Goal: Task Accomplishment & Management: Manage account settings

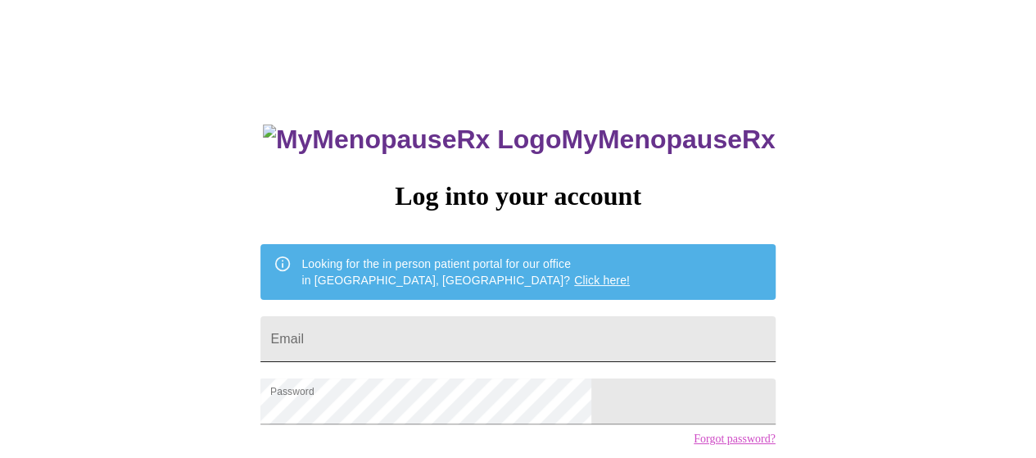
click at [491, 335] on input "Email" at bounding box center [517, 339] width 514 height 46
type input "[EMAIL_ADDRESS][DOMAIN_NAME]"
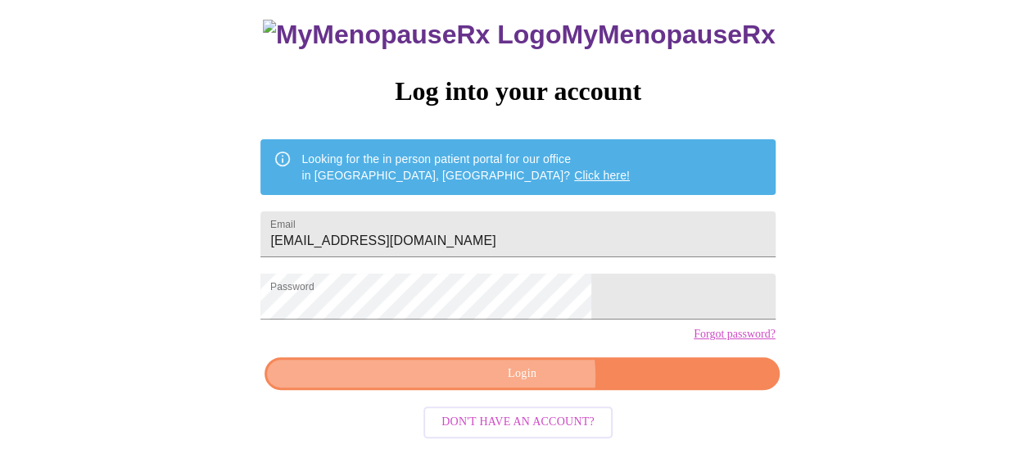
click at [520, 384] on span "Login" at bounding box center [521, 374] width 477 height 20
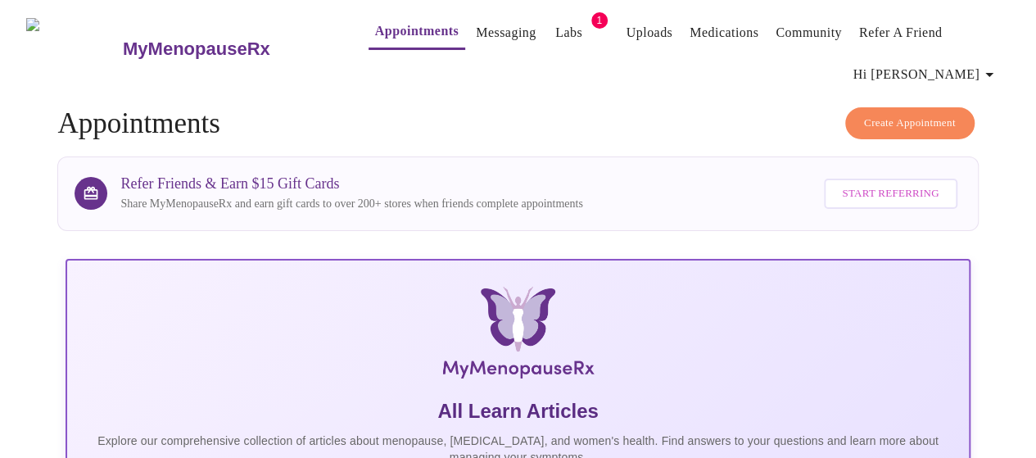
click at [375, 22] on link "Appointments" at bounding box center [417, 31] width 84 height 23
click at [914, 114] on span "Create Appointment" at bounding box center [910, 123] width 92 height 19
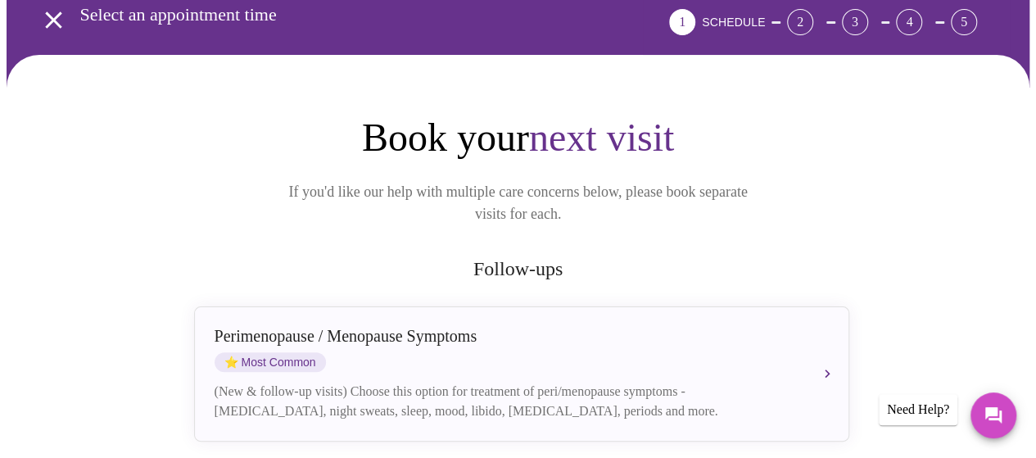
scroll to position [164, 0]
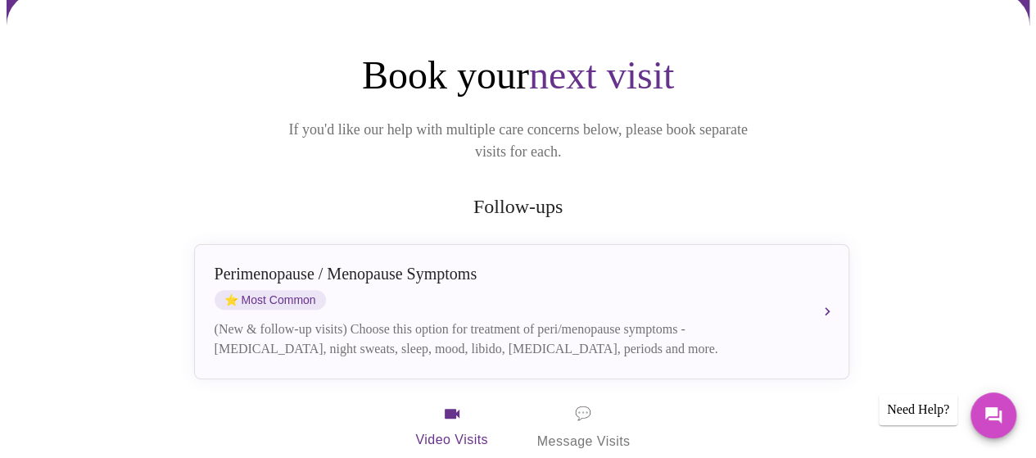
click at [573, 414] on span "💬 Message Visits" at bounding box center [583, 427] width 93 height 51
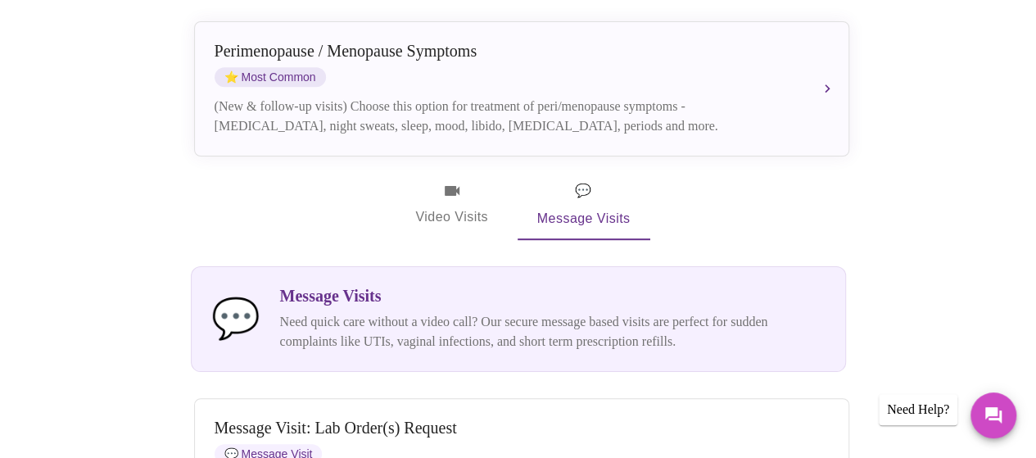
scroll to position [409, 0]
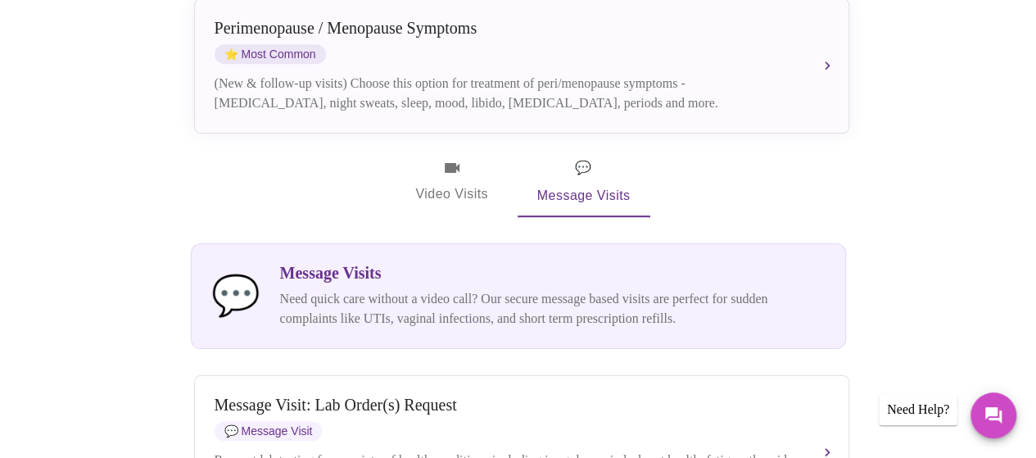
click at [425, 296] on p "Need quick care without a video call? Our secure message based visits are perfe…" at bounding box center [552, 308] width 545 height 39
click at [237, 274] on span "💬" at bounding box center [235, 295] width 49 height 43
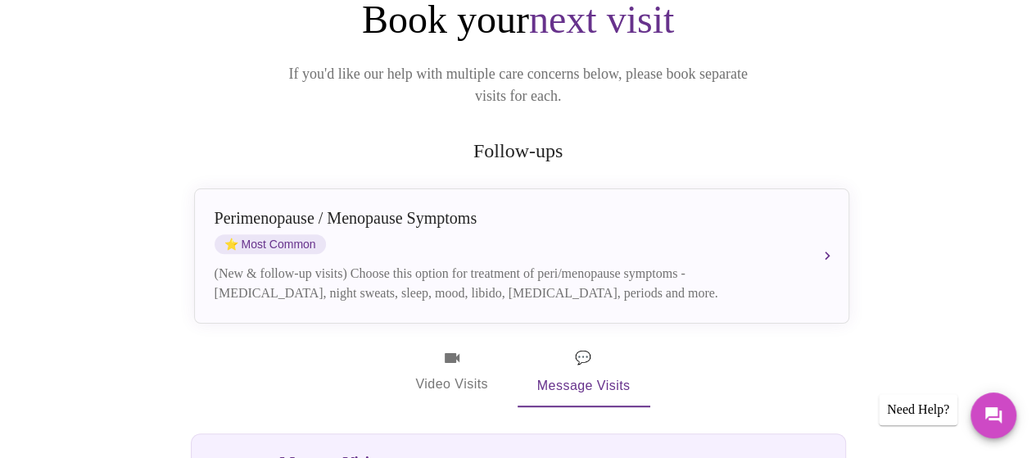
scroll to position [246, 0]
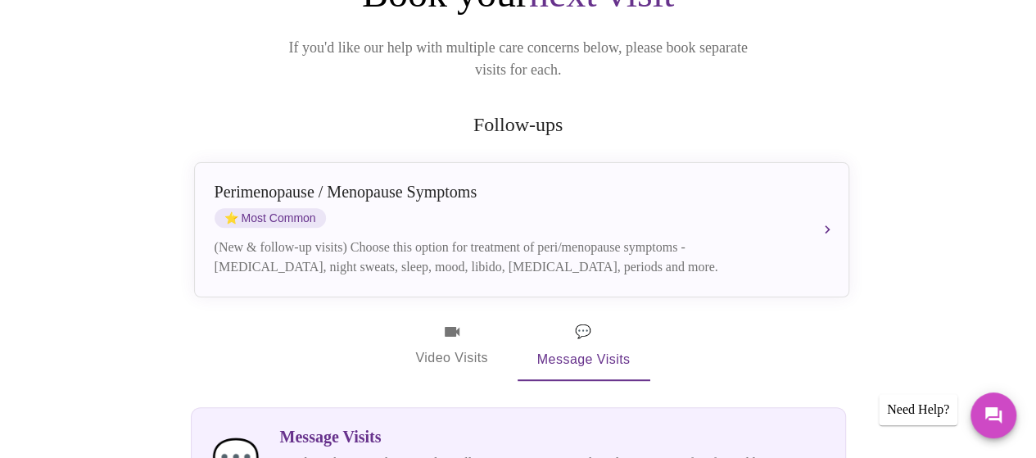
click at [449, 331] on span "Video Visits" at bounding box center [452, 345] width 92 height 47
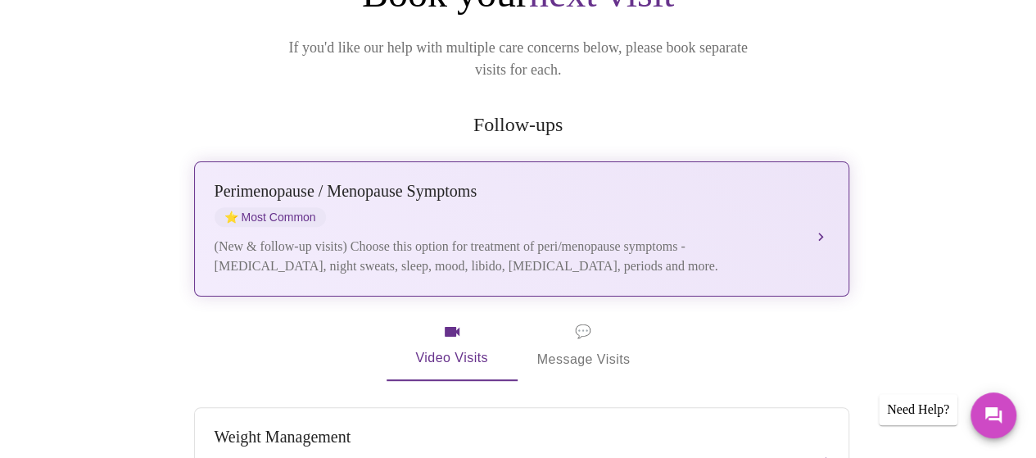
click at [785, 211] on div "[MEDICAL_DATA] / Menopause Symptoms ⭐ Most Common (New & follow-up visits) Choo…" at bounding box center [522, 229] width 614 height 94
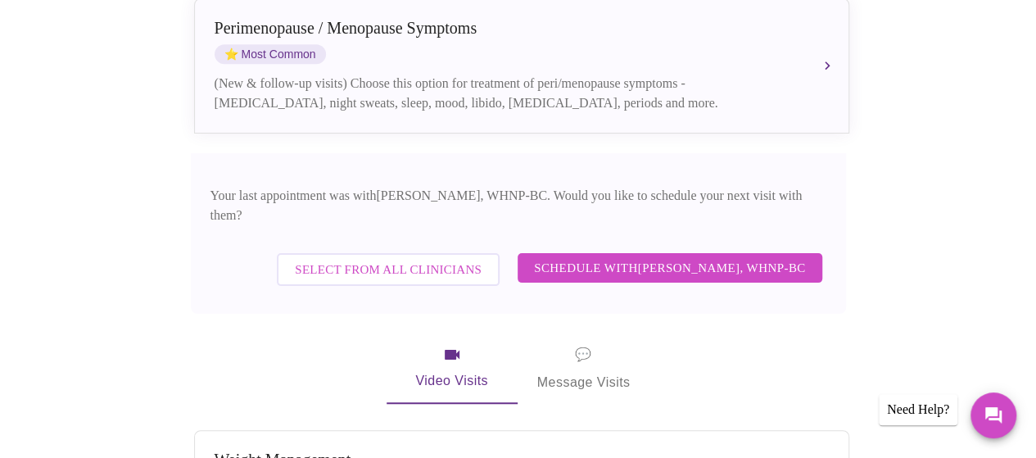
scroll to position [491, 0]
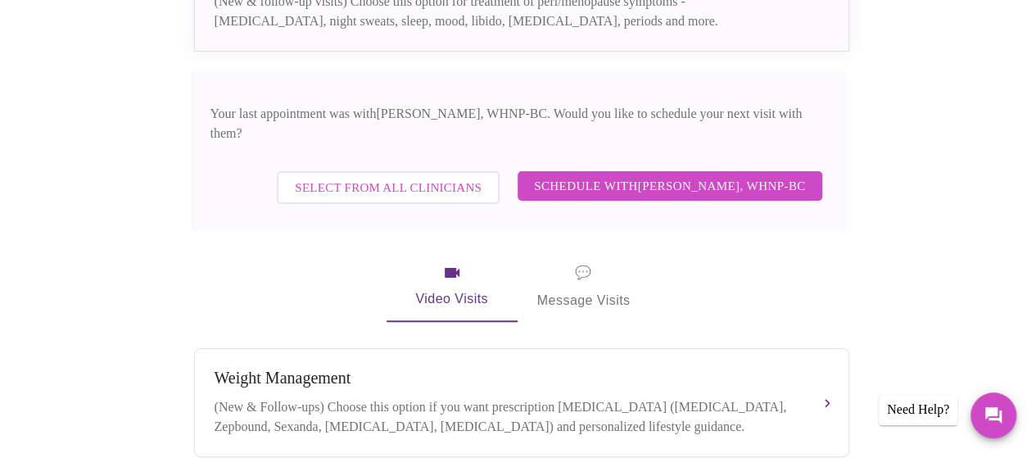
click at [730, 175] on span "Schedule with [PERSON_NAME], WHNP-BC" at bounding box center [670, 185] width 272 height 21
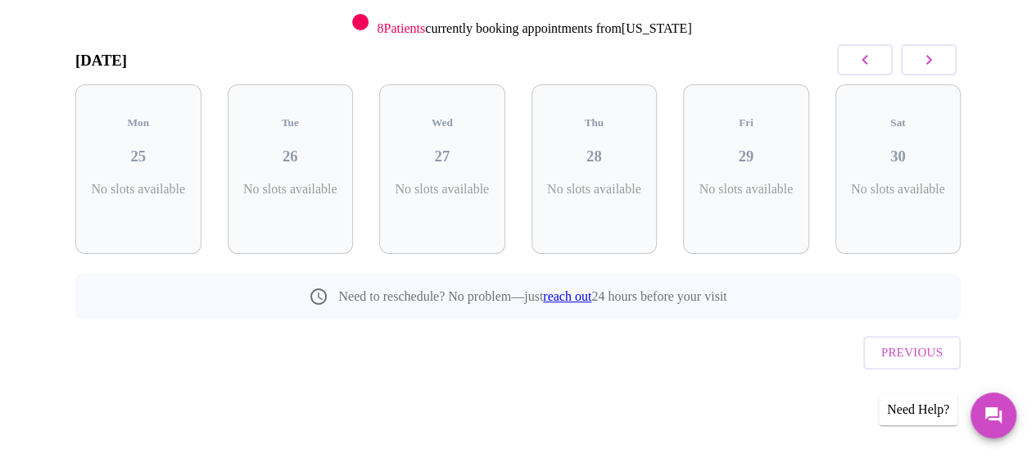
scroll to position [208, 0]
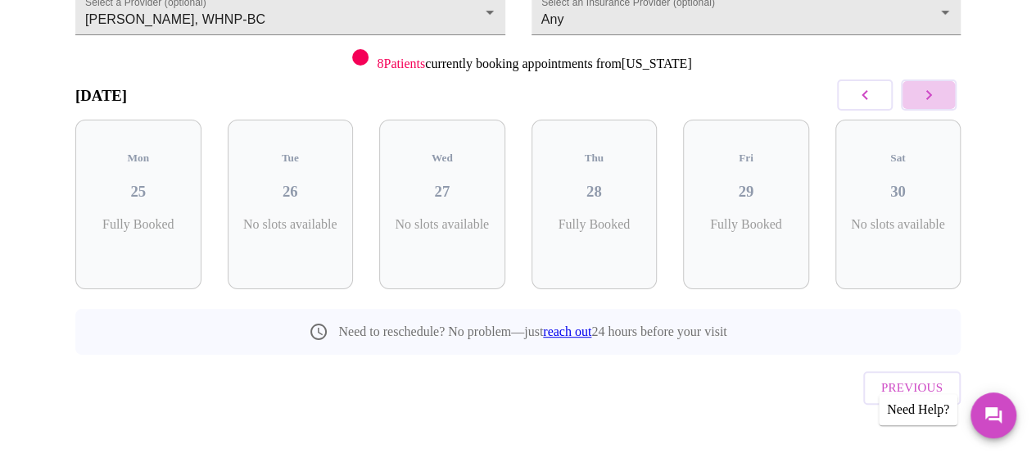
click at [945, 91] on button "button" at bounding box center [929, 94] width 56 height 31
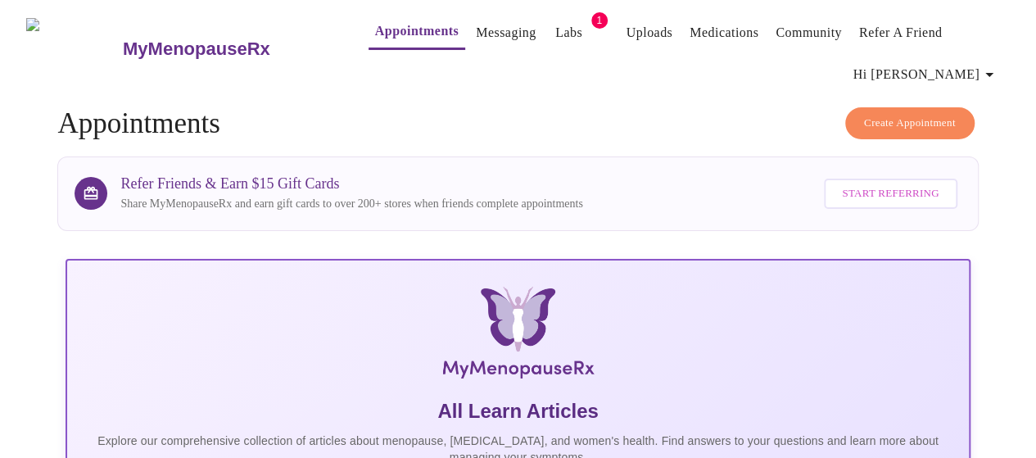
click at [911, 114] on span "Create Appointment" at bounding box center [910, 123] width 92 height 19
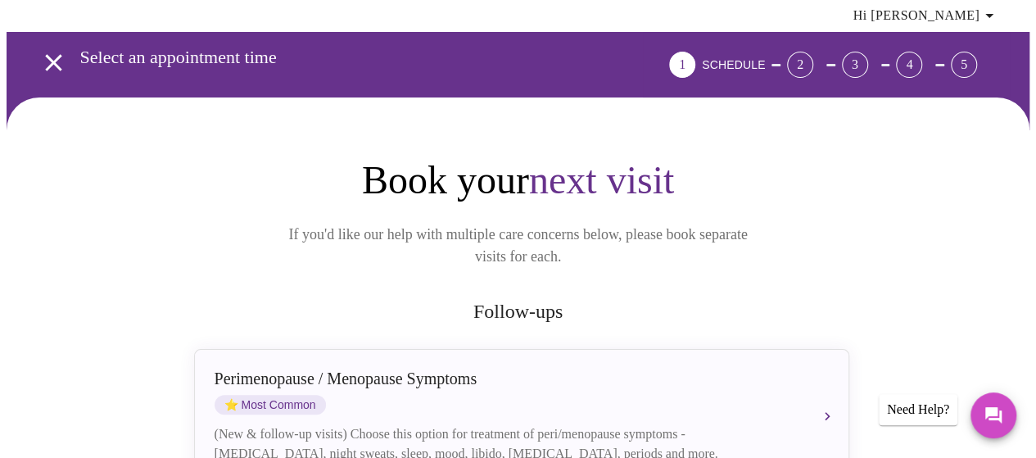
scroll to position [164, 0]
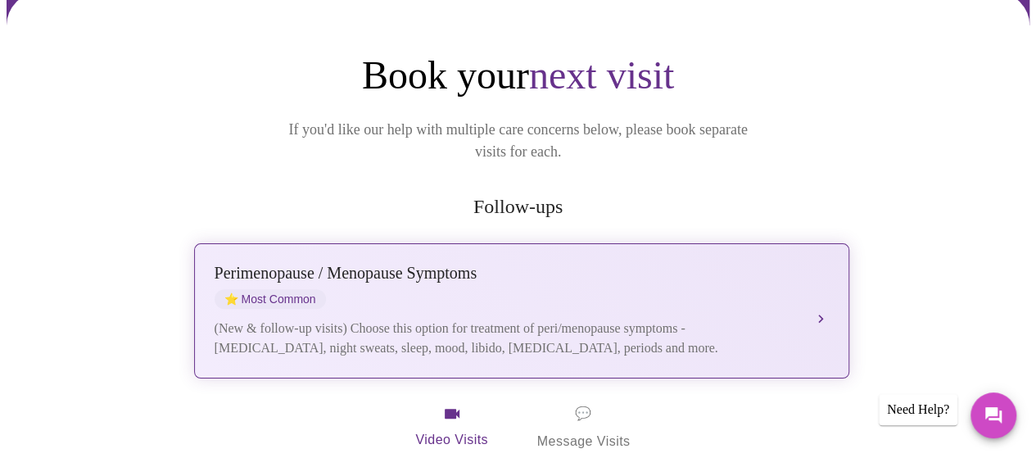
click at [808, 292] on div "[MEDICAL_DATA] / Menopause Symptoms ⭐ Most Common (New & follow-up visits) Choo…" at bounding box center [522, 311] width 614 height 94
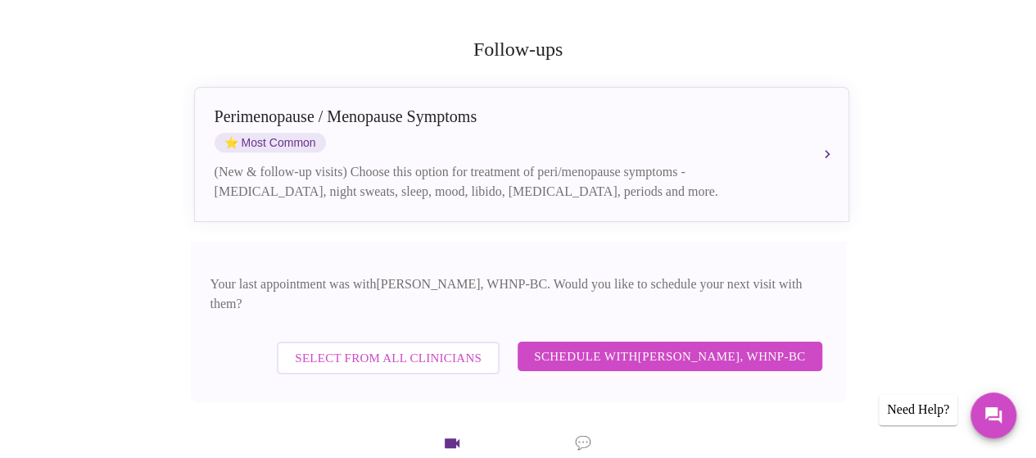
scroll to position [328, 0]
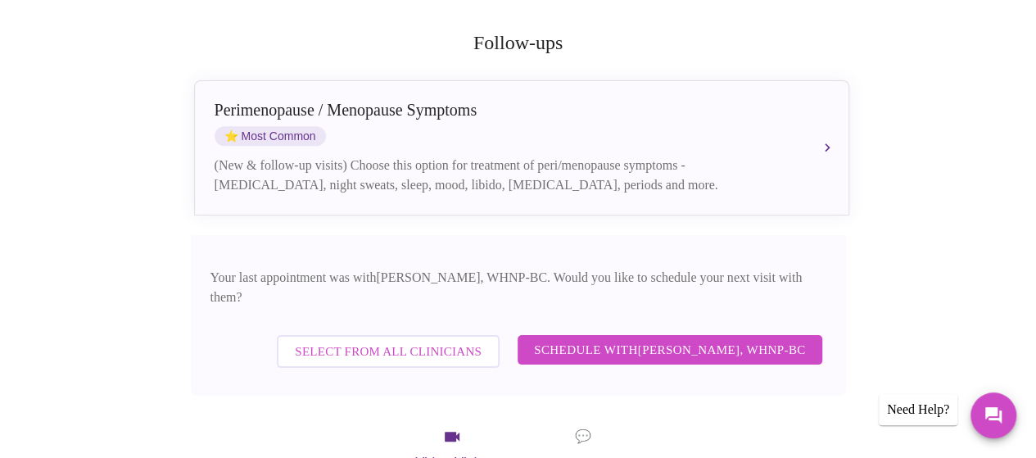
click at [717, 339] on span "Schedule with [PERSON_NAME], WHNP-BC" at bounding box center [670, 349] width 272 height 21
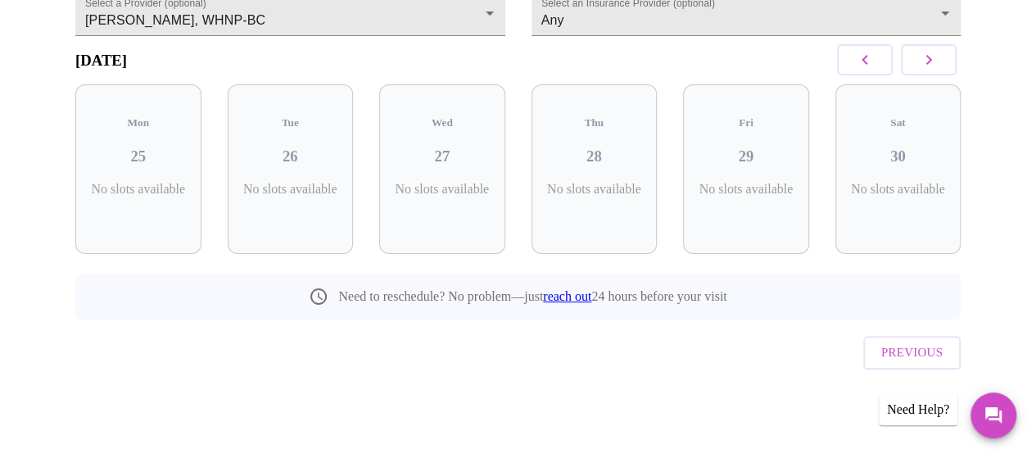
scroll to position [180, 0]
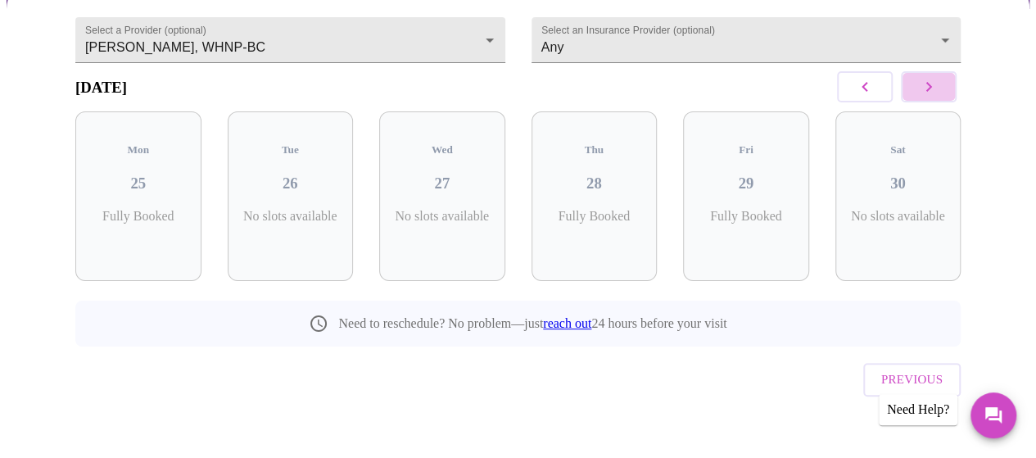
click at [956, 88] on button "button" at bounding box center [929, 86] width 56 height 31
click at [953, 91] on button "button" at bounding box center [929, 86] width 56 height 31
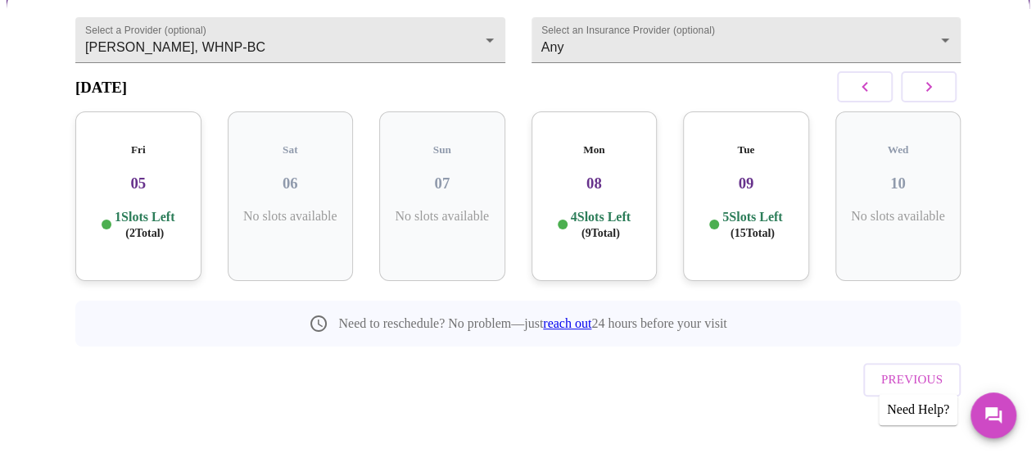
click at [595, 196] on div "Mon 08 4 Slots Left ( 9 Total)" at bounding box center [594, 196] width 126 height 170
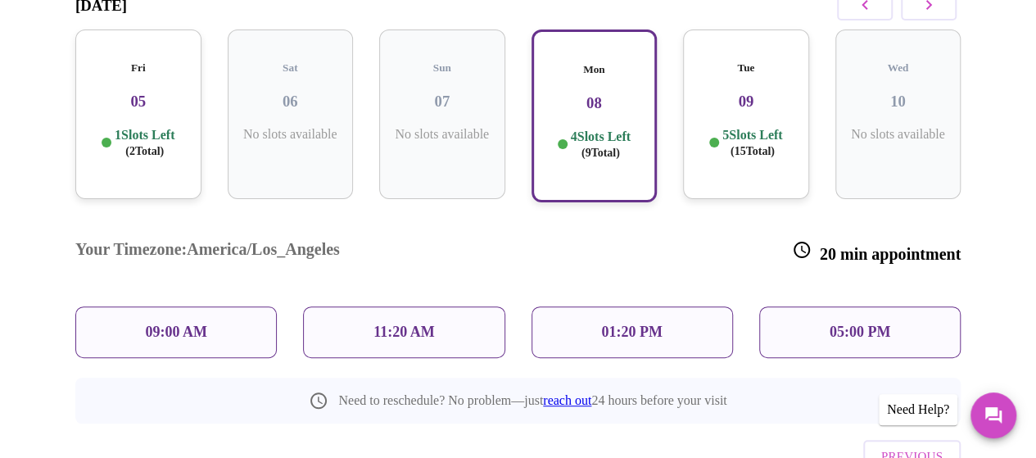
scroll to position [313, 0]
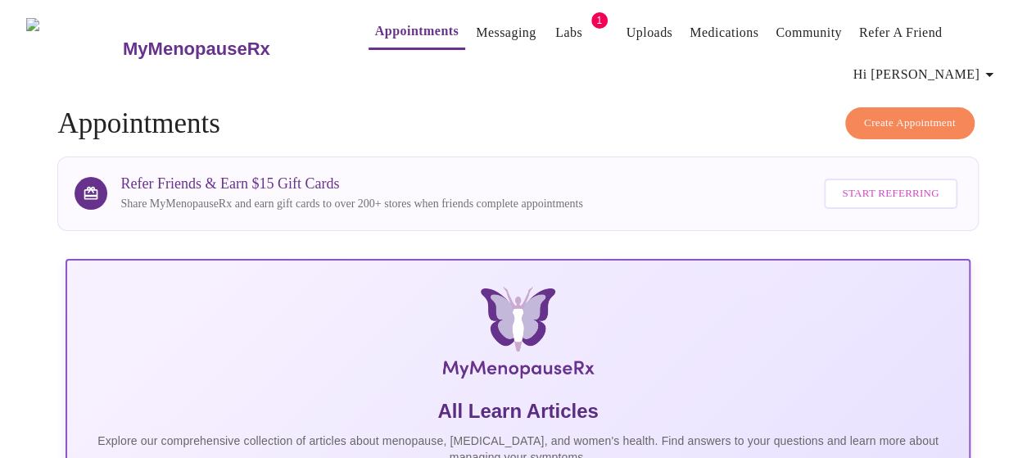
click at [963, 109] on button "Create Appointment" at bounding box center [909, 123] width 129 height 32
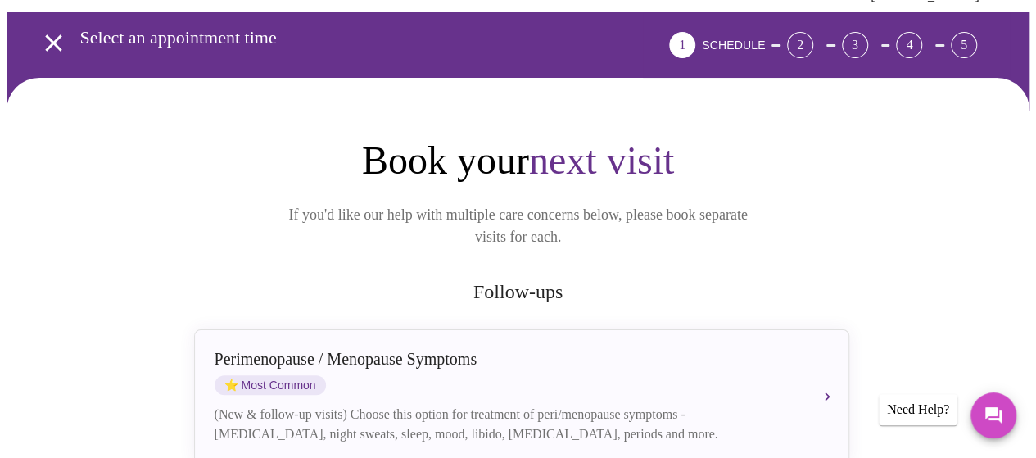
scroll to position [164, 0]
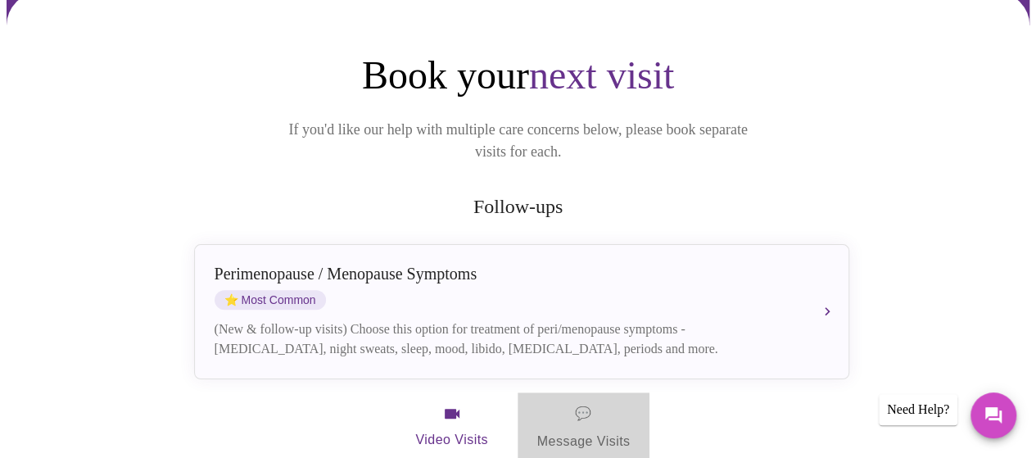
click at [572, 412] on span "💬 Message Visits" at bounding box center [583, 427] width 93 height 51
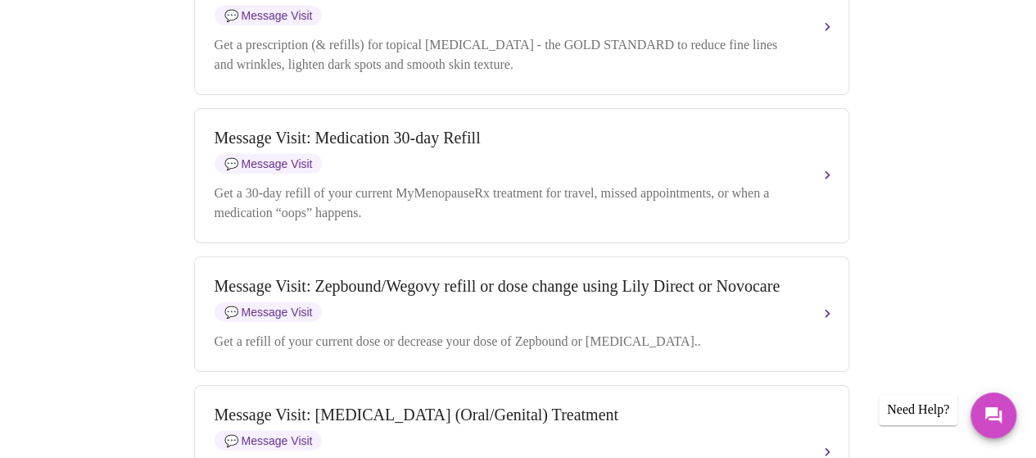
scroll to position [2129, 0]
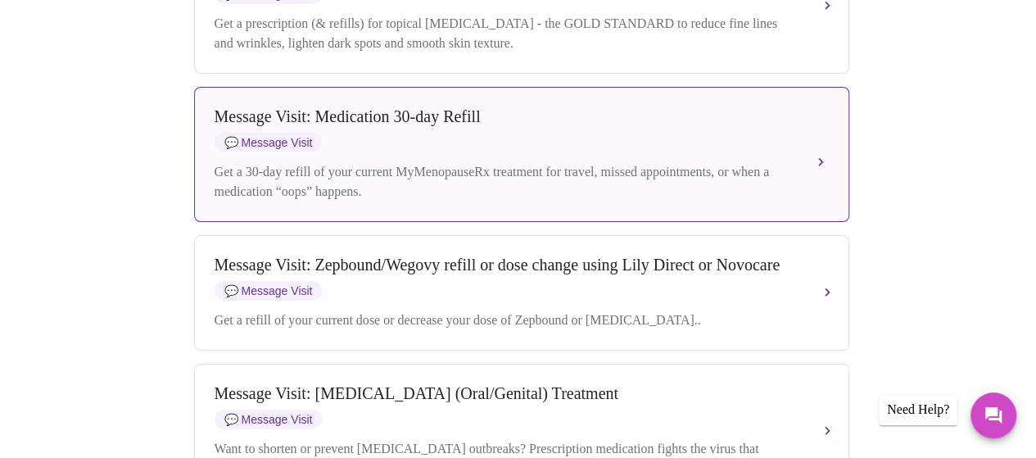
click at [811, 201] on div "Message Visit: Medication 30-day Refill 💬 Message Visit Get a 30-day refill of …" at bounding box center [522, 154] width 614 height 94
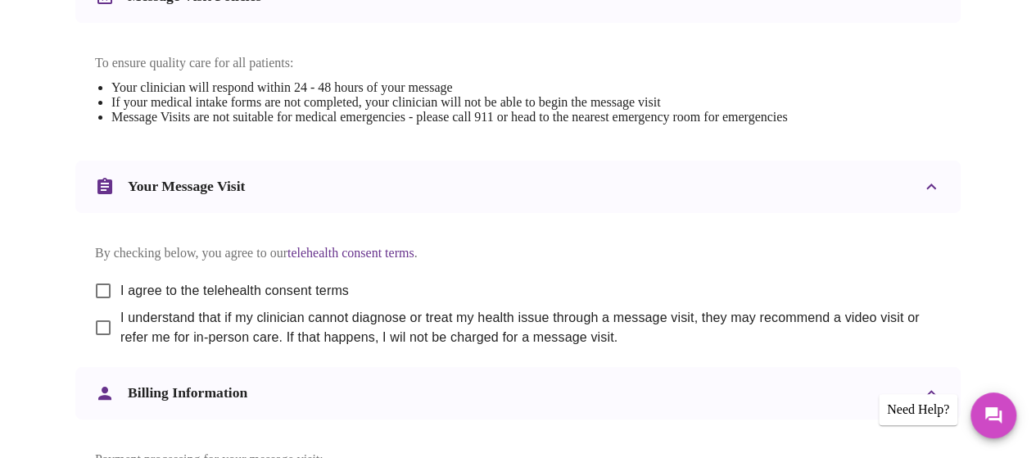
scroll to position [766, 0]
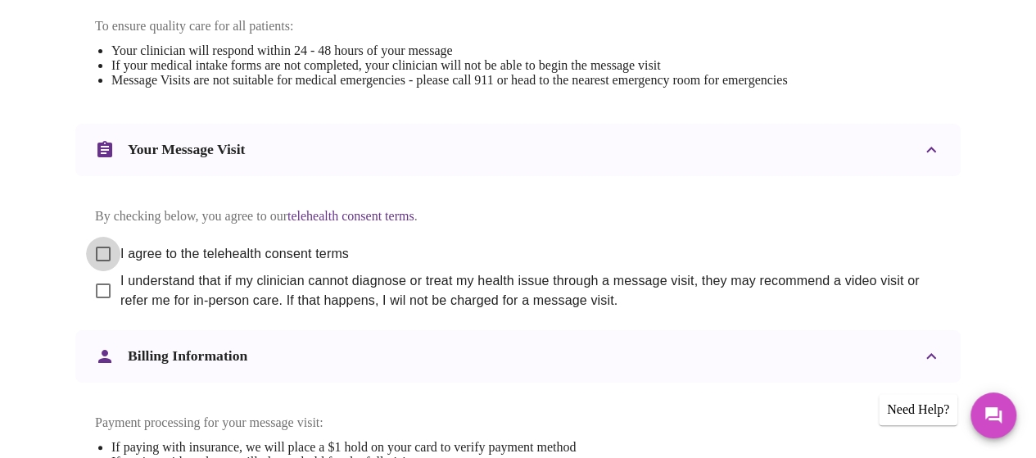
click at [100, 260] on input "I agree to the telehealth consent terms" at bounding box center [103, 254] width 34 height 34
checkbox input "true"
click at [97, 300] on input "I understand that if my clinician cannot diagnose or treat my health issue thro…" at bounding box center [103, 291] width 34 height 34
checkbox input "true"
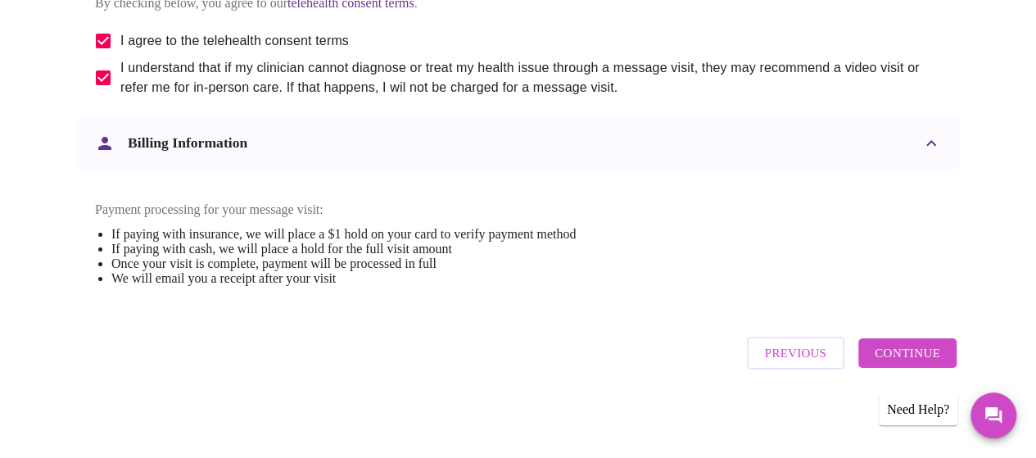
scroll to position [1012, 0]
click at [907, 359] on span "Continue" at bounding box center [908, 352] width 66 height 21
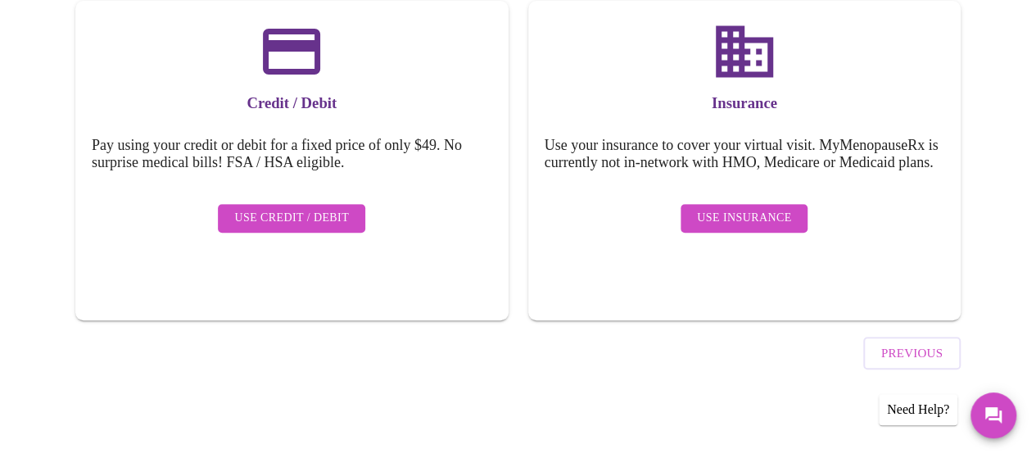
scroll to position [261, 0]
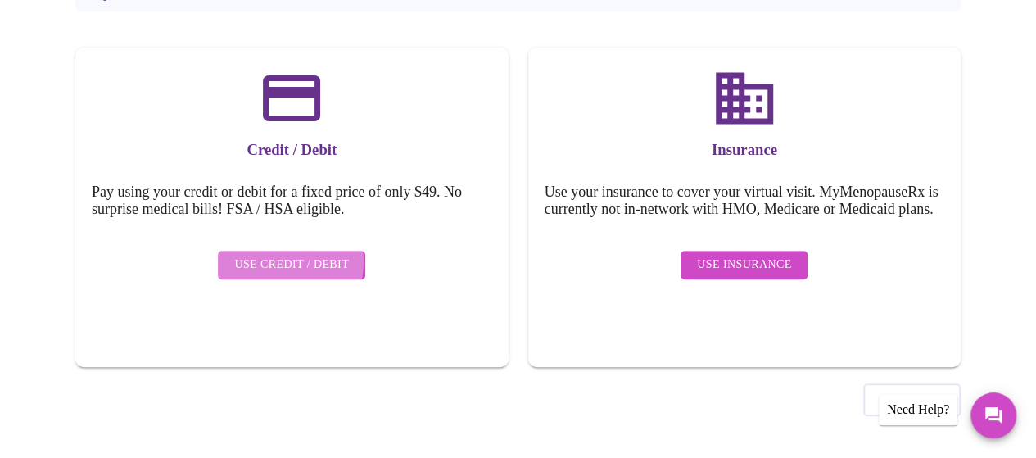
click at [267, 255] on span "Use Credit / Debit" at bounding box center [291, 265] width 115 height 20
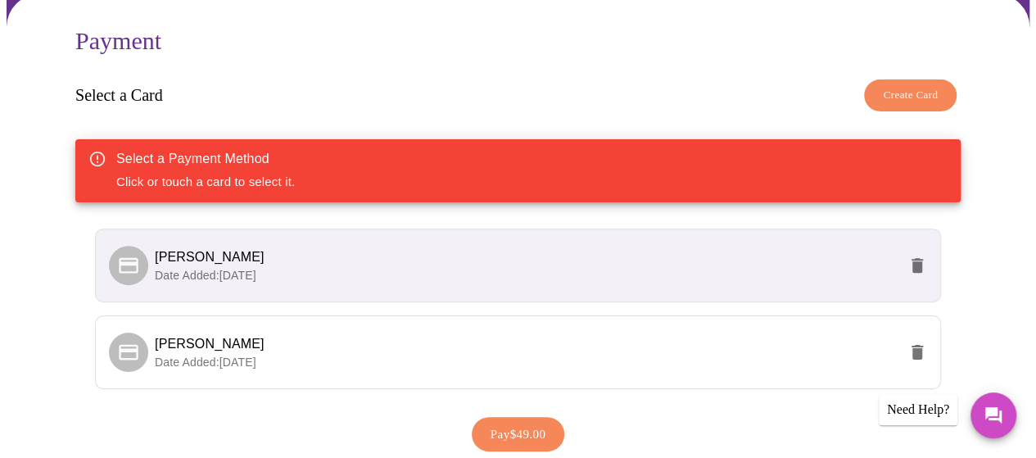
scroll to position [164, 0]
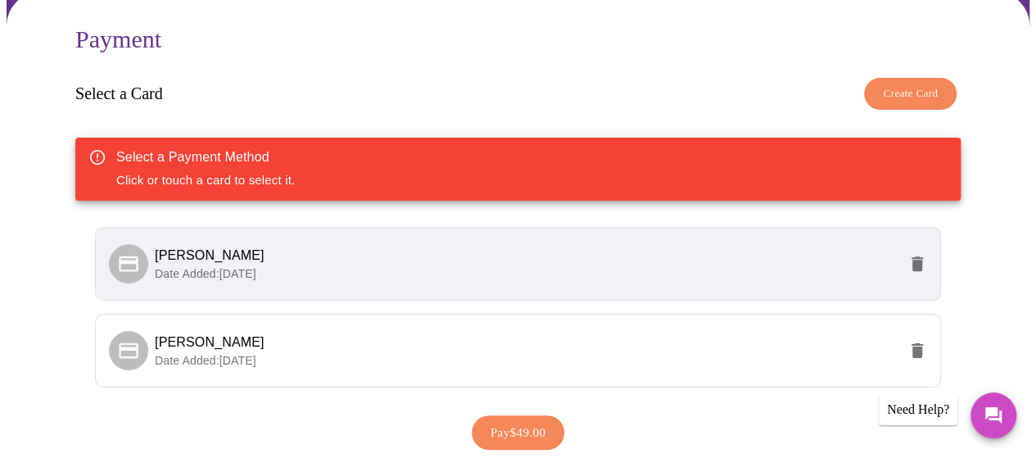
click at [197, 267] on span "Date Added: [DATE]" at bounding box center [206, 273] width 102 height 13
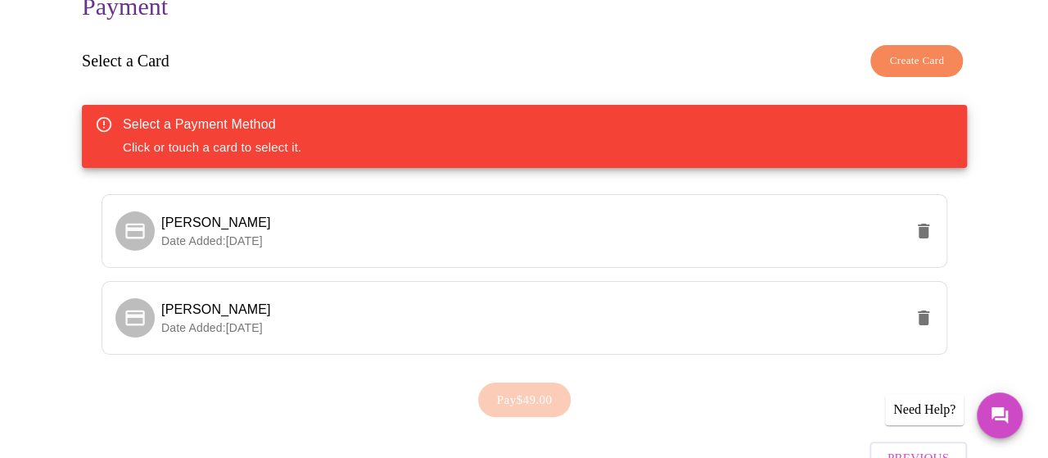
scroll to position [197, 0]
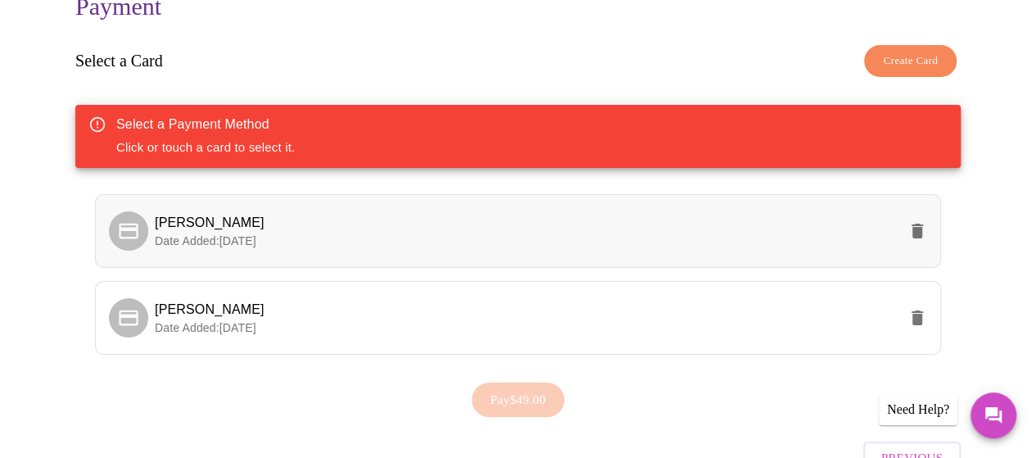
click at [124, 223] on icon at bounding box center [128, 231] width 19 height 16
drag, startPoint x: 124, startPoint y: 219, endPoint x: 473, endPoint y: 259, distance: 350.3
click at [473, 259] on ul "[PERSON_NAME] Date Added: [DATE] [PERSON_NAME] Date Added: [DATE]" at bounding box center [518, 281] width 846 height 187
click at [452, 219] on span "[PERSON_NAME]" at bounding box center [526, 223] width 743 height 20
click at [133, 224] on div at bounding box center [128, 230] width 39 height 39
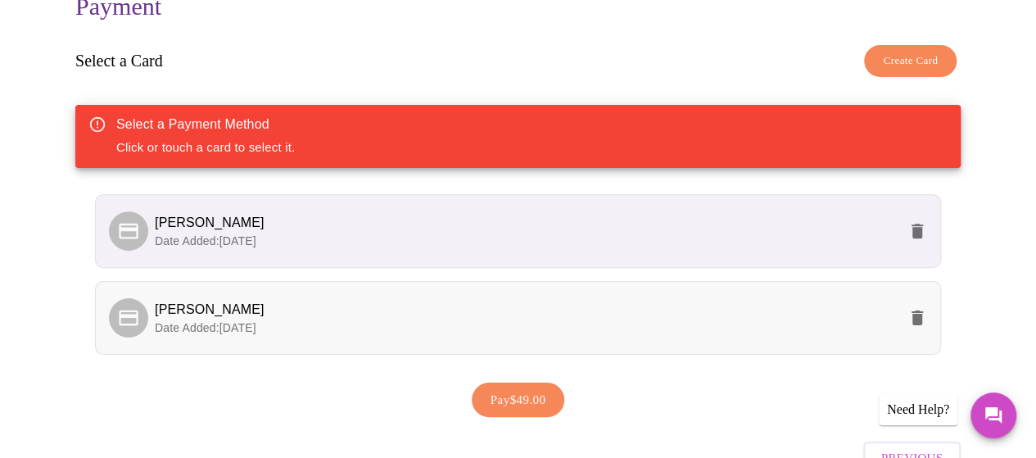
click at [142, 304] on div at bounding box center [132, 317] width 46 height 39
click at [169, 234] on span "Date Added: [DATE]" at bounding box center [206, 240] width 102 height 13
click at [923, 226] on icon "delete" at bounding box center [916, 231] width 11 height 15
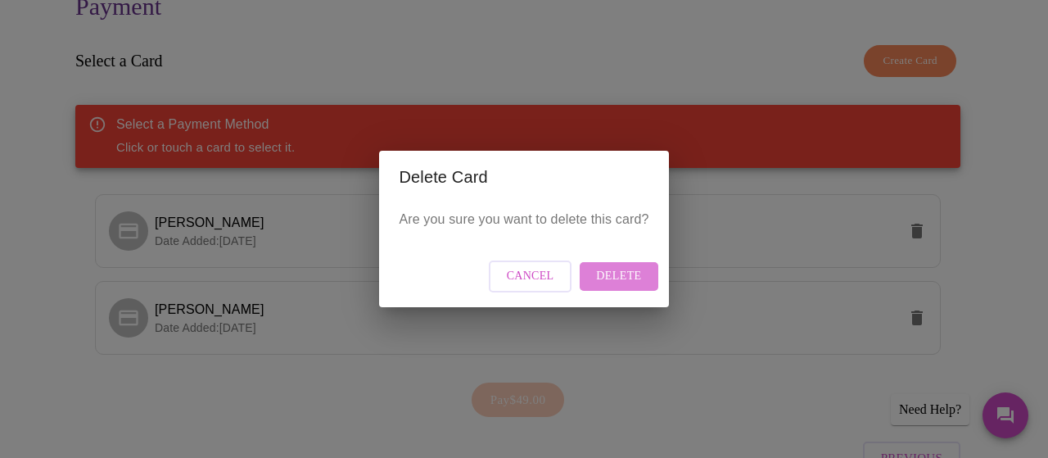
click at [623, 273] on span "Delete" at bounding box center [618, 276] width 45 height 20
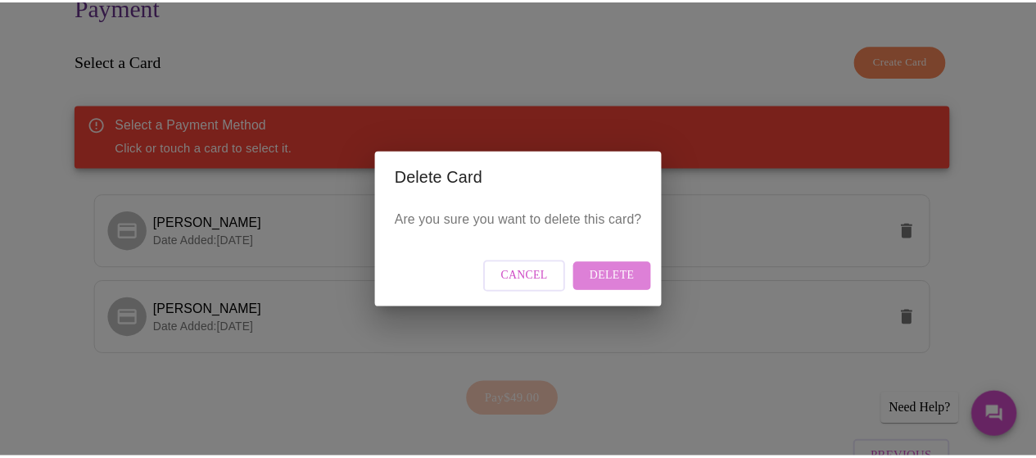
scroll to position [47, 0]
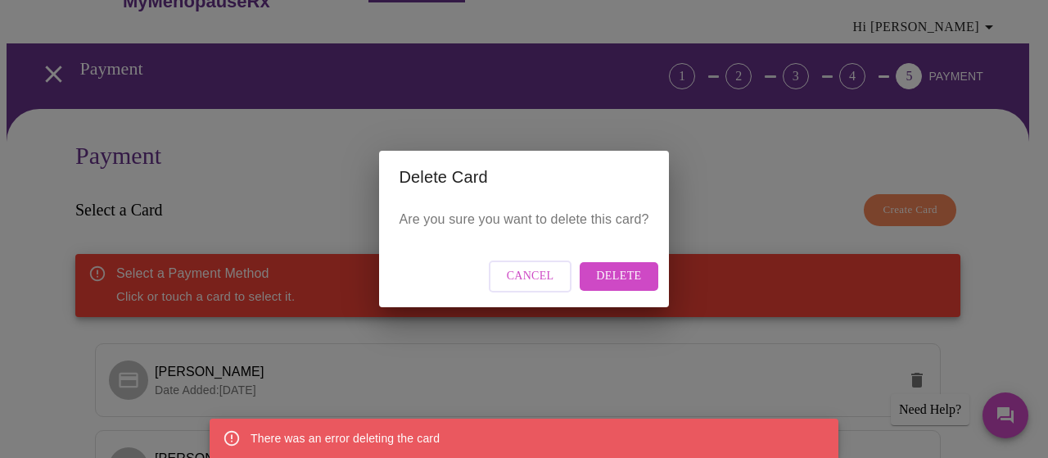
click at [637, 281] on span "Delete" at bounding box center [618, 276] width 45 height 20
click at [631, 284] on span "Delete" at bounding box center [618, 276] width 45 height 20
click at [721, 440] on div "There was an error deleting the card" at bounding box center [524, 437] width 629 height 39
click at [228, 435] on icon at bounding box center [232, 438] width 18 height 18
click at [845, 305] on div "Delete Card Are you sure you want to delete this card? Cancel Delete" at bounding box center [524, 229] width 1048 height 458
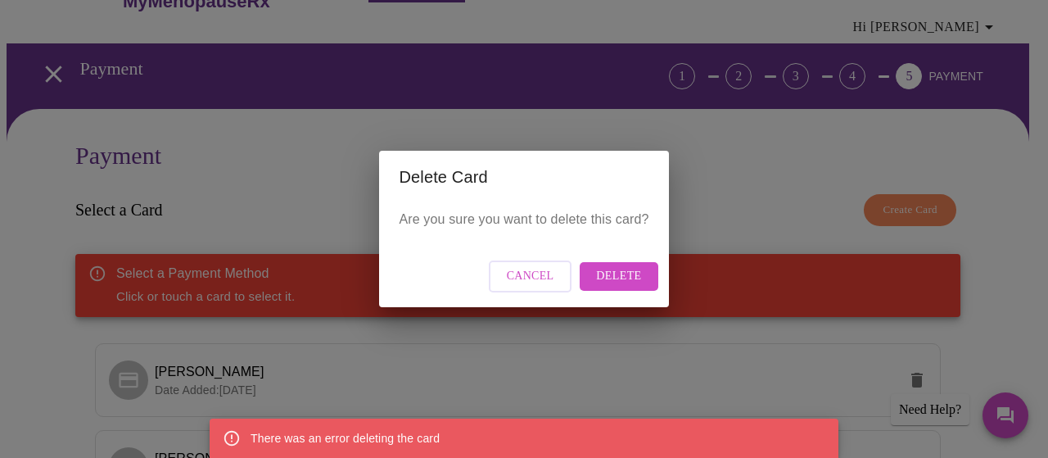
click at [534, 271] on span "Cancel" at bounding box center [530, 276] width 47 height 20
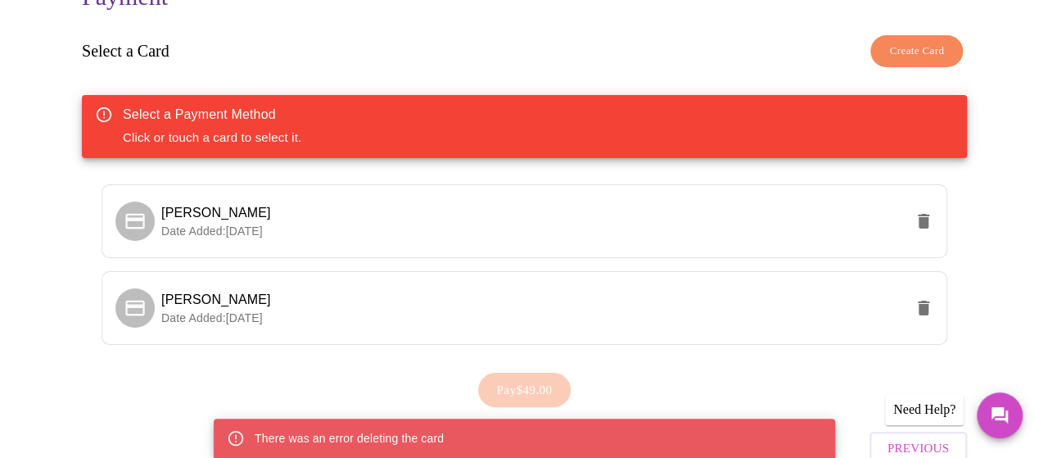
scroll to position [211, 0]
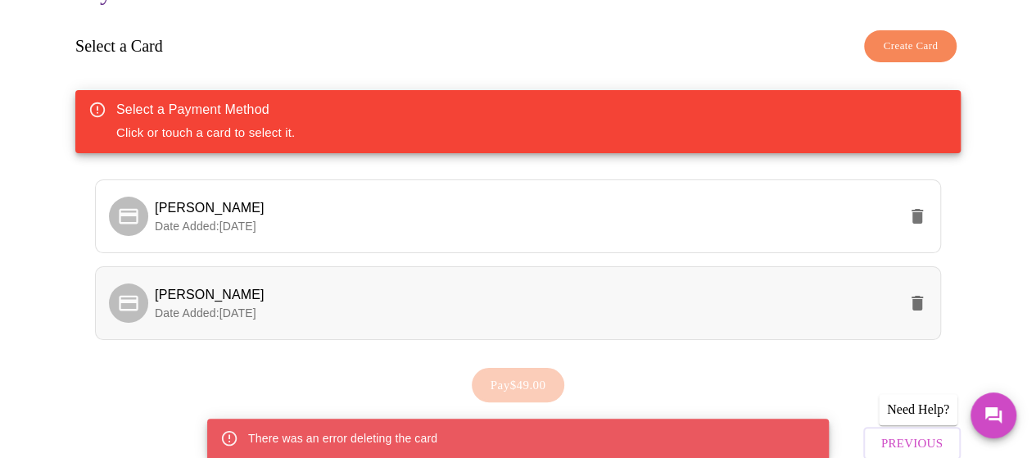
click at [919, 296] on icon "delete" at bounding box center [916, 303] width 11 height 15
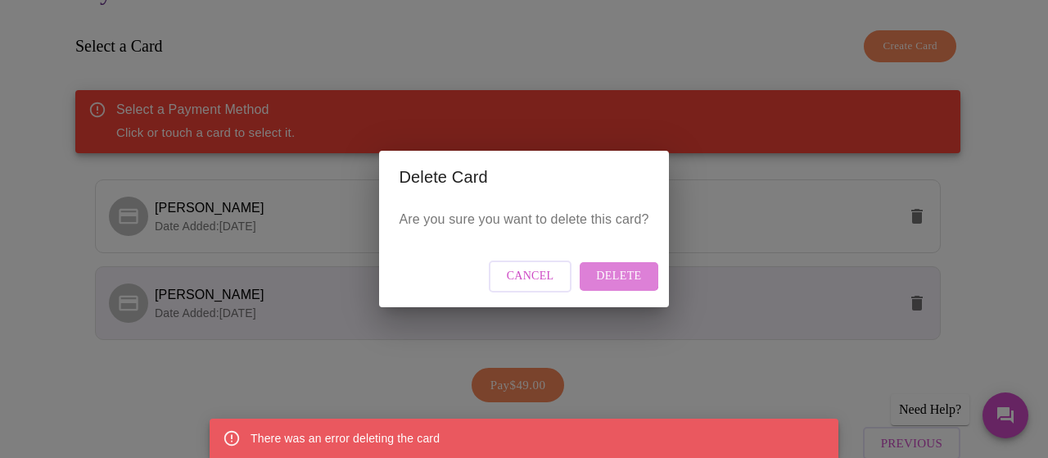
click at [609, 265] on button "Delete" at bounding box center [619, 276] width 78 height 29
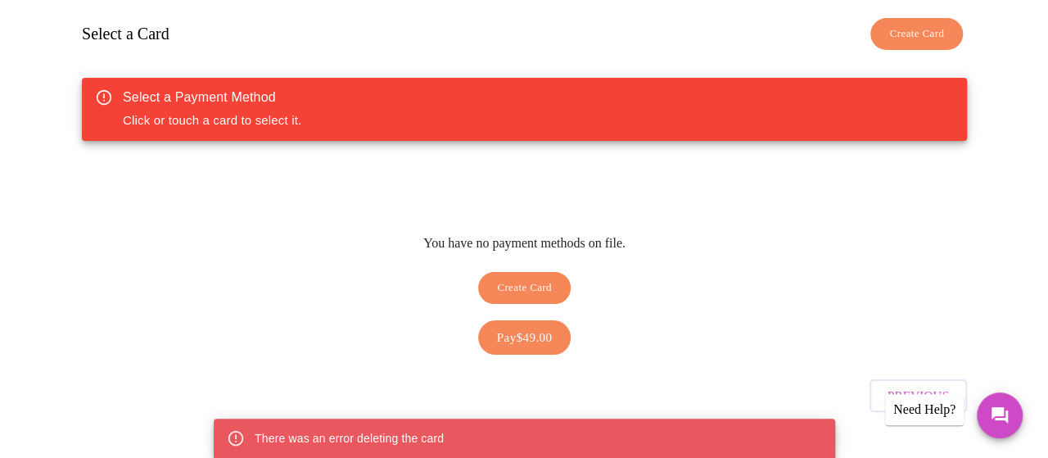
scroll to position [239, 0]
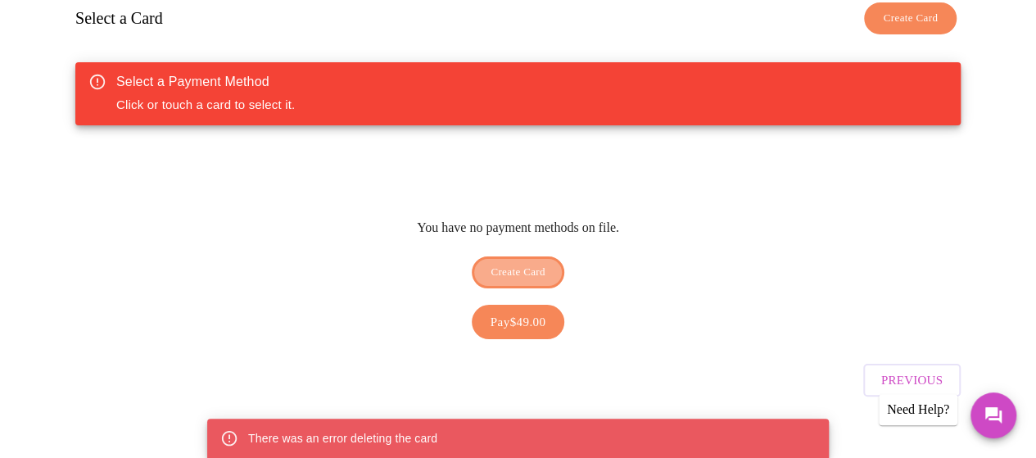
click at [517, 263] on span "Create Card" at bounding box center [518, 272] width 55 height 19
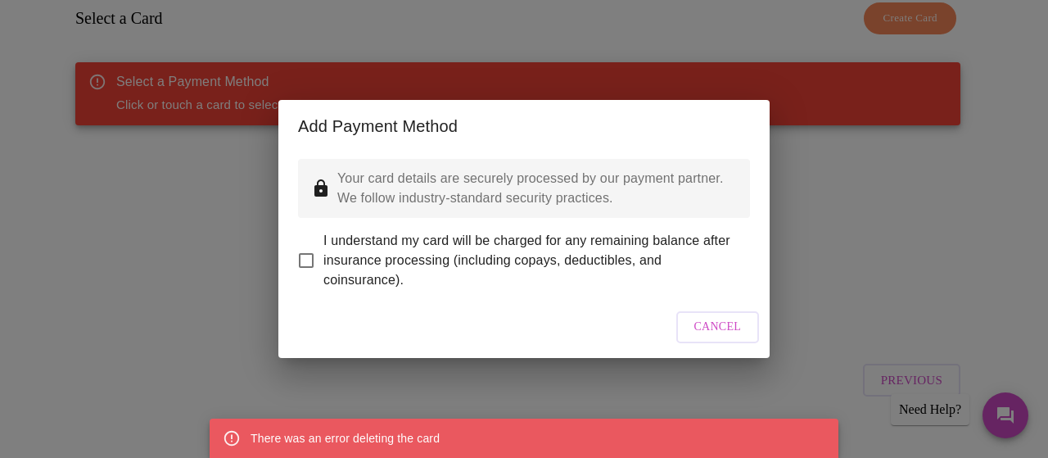
click at [310, 249] on input "I understand my card will be charged for any remaining balance after insurance …" at bounding box center [306, 260] width 34 height 34
checkbox input "true"
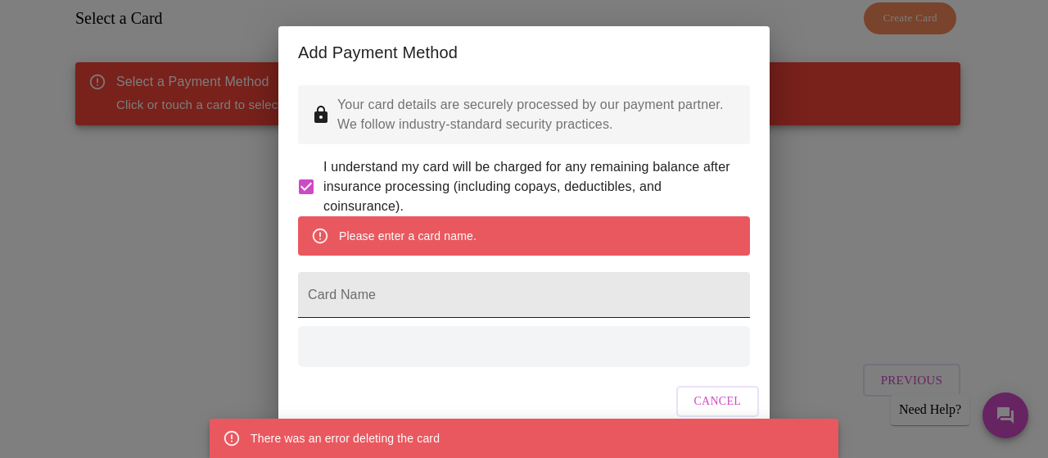
click at [478, 318] on input "Card Name" at bounding box center [524, 295] width 452 height 46
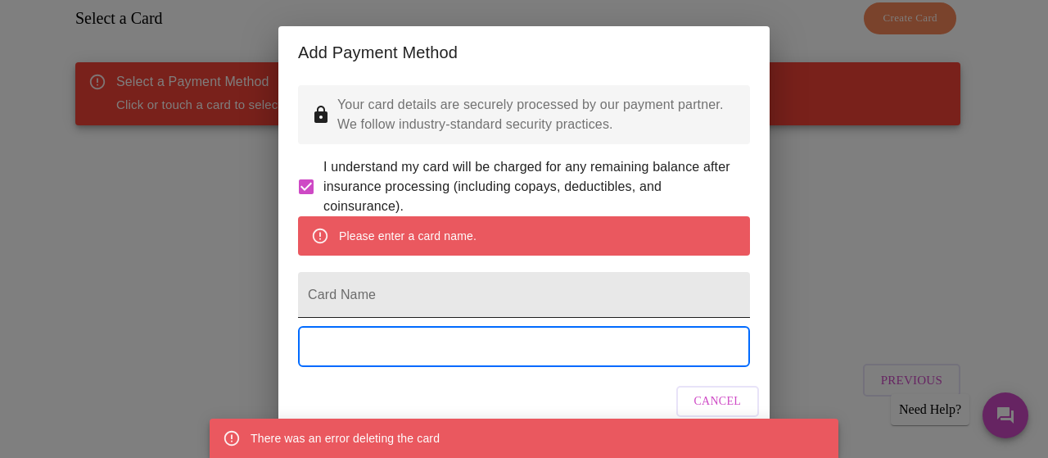
scroll to position [22, 0]
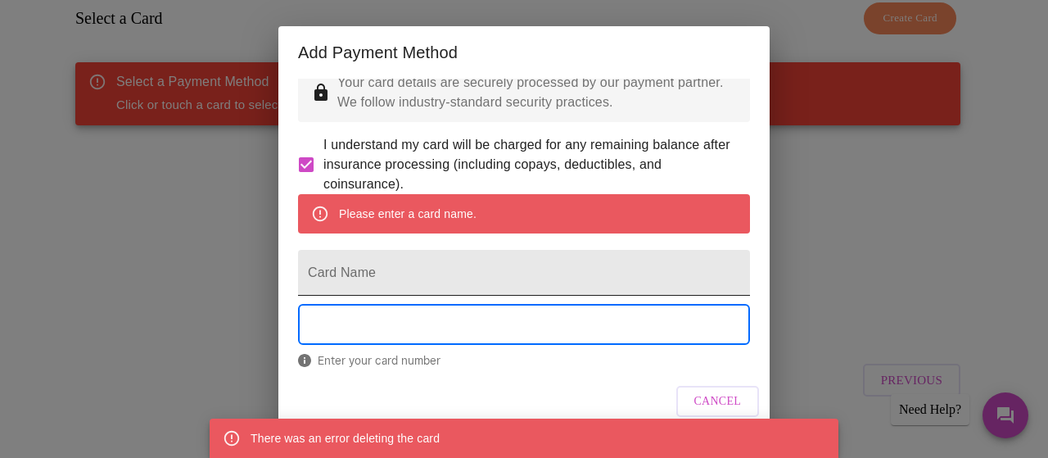
click at [439, 291] on input "Card Name" at bounding box center [524, 273] width 452 height 46
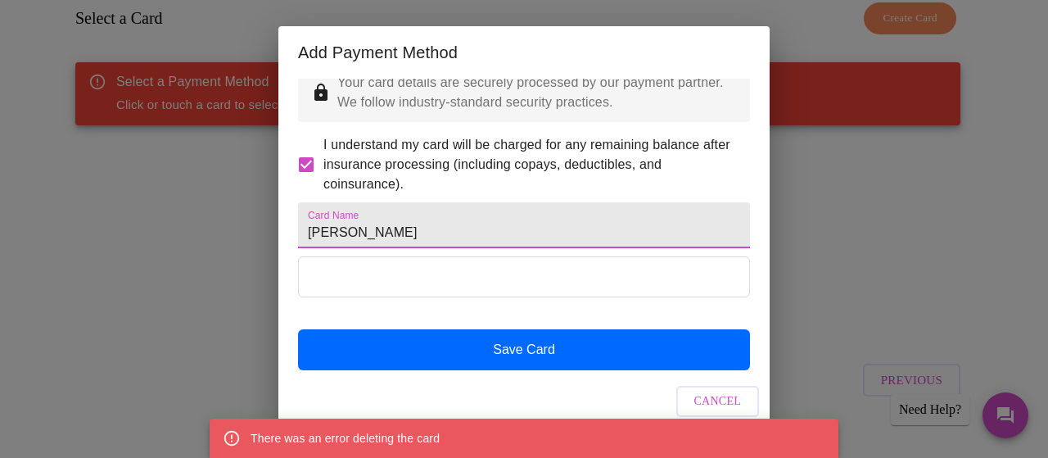
type input "[PERSON_NAME]"
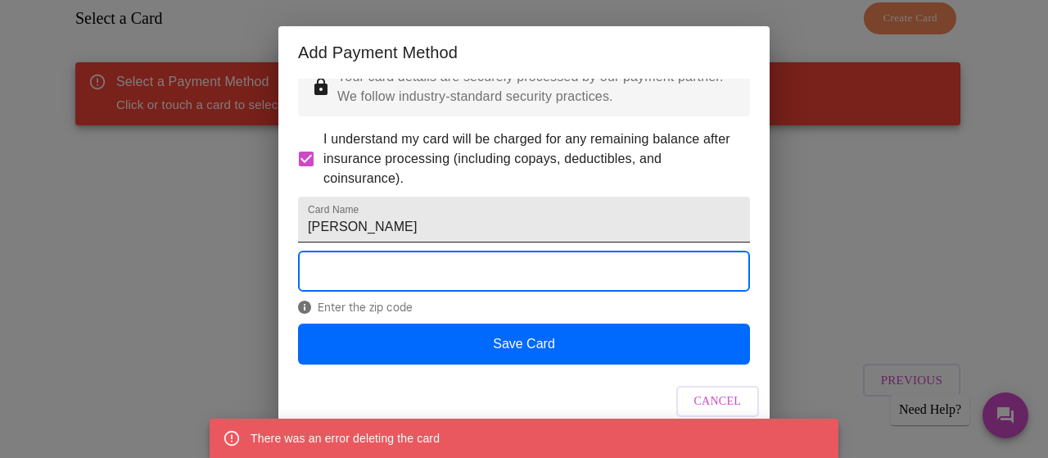
scroll to position [70, 0]
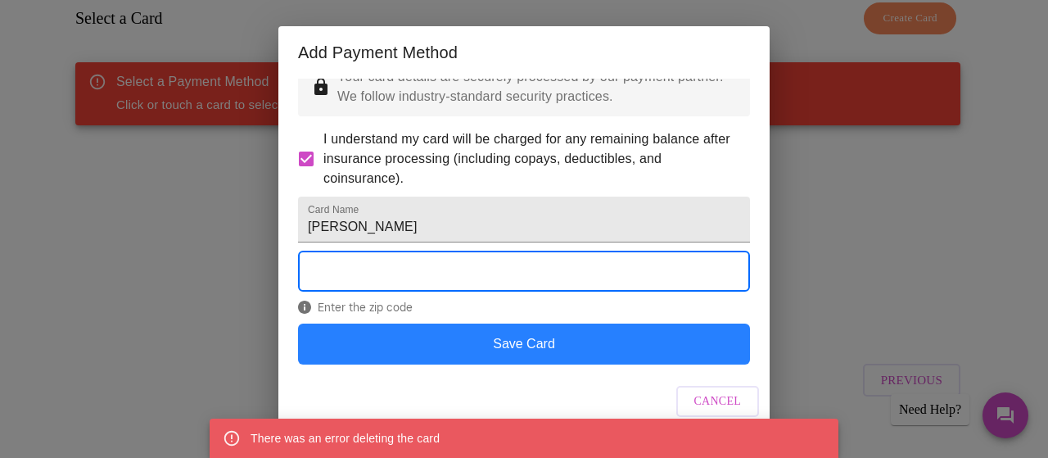
click at [519, 361] on button "Save Card" at bounding box center [524, 343] width 452 height 41
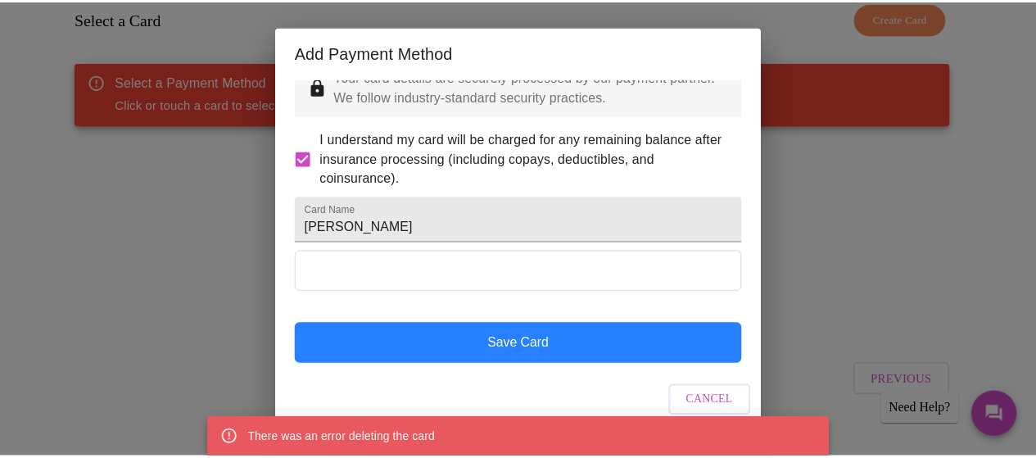
scroll to position [47, 0]
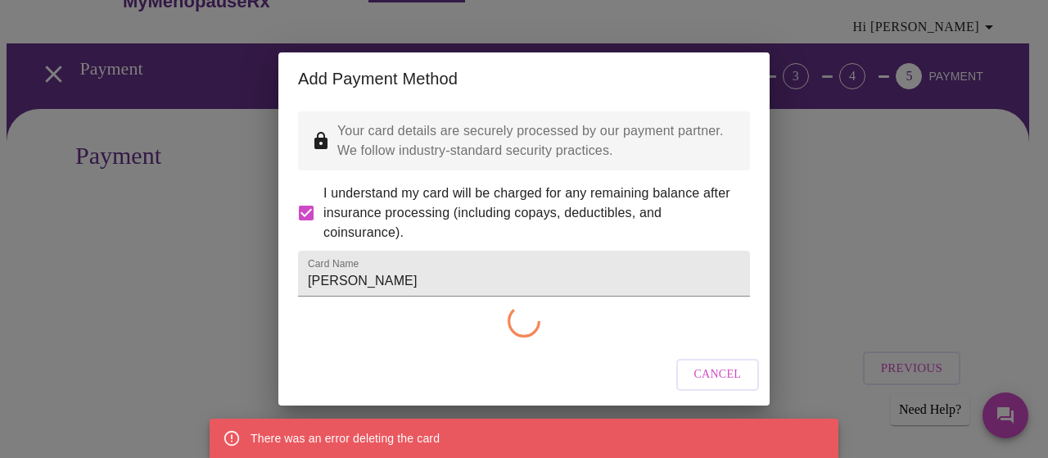
checkbox input "false"
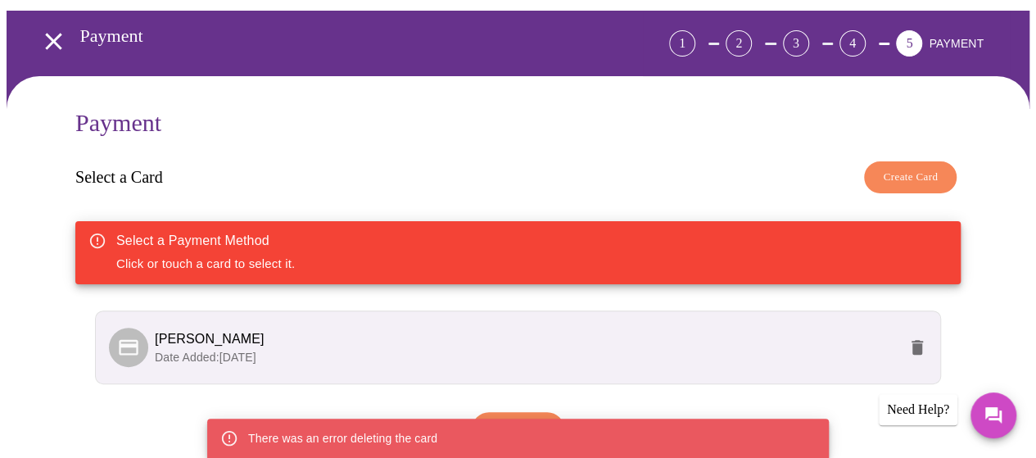
scroll to position [129, 0]
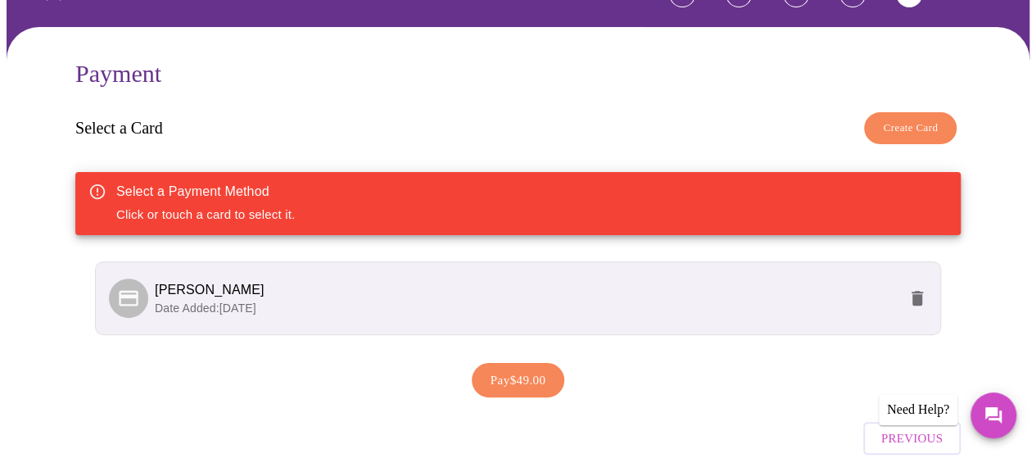
click at [513, 372] on span "Pay $49.00" at bounding box center [519, 379] width 56 height 21
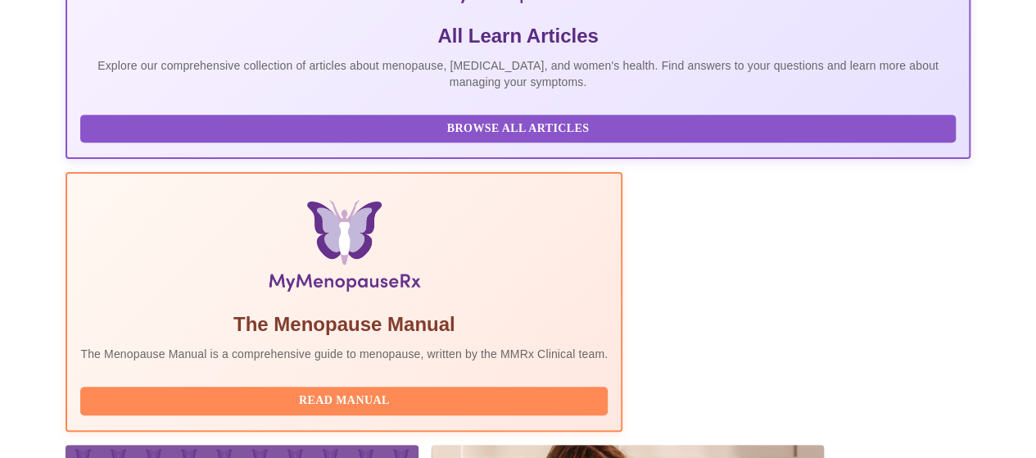
scroll to position [457, 0]
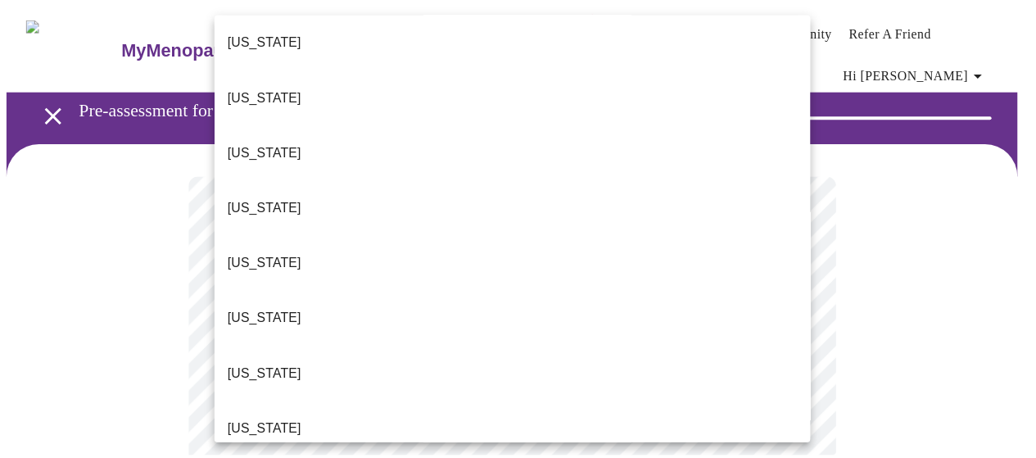
scroll to position [1556, 0]
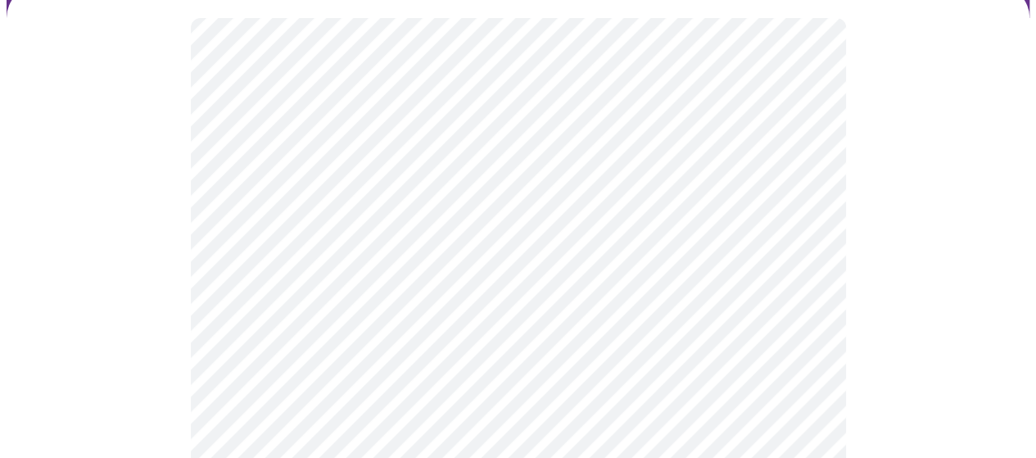
scroll to position [164, 0]
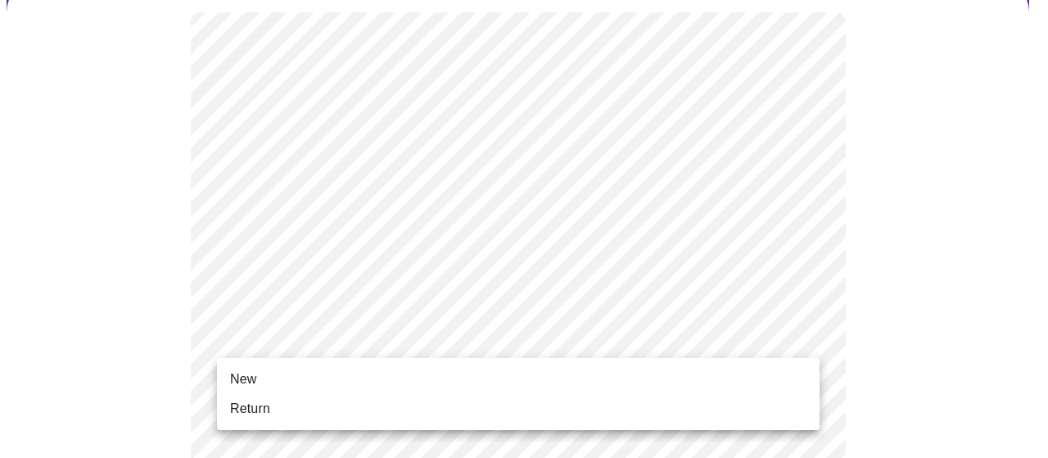
click at [308, 401] on li "Return" at bounding box center [518, 408] width 603 height 29
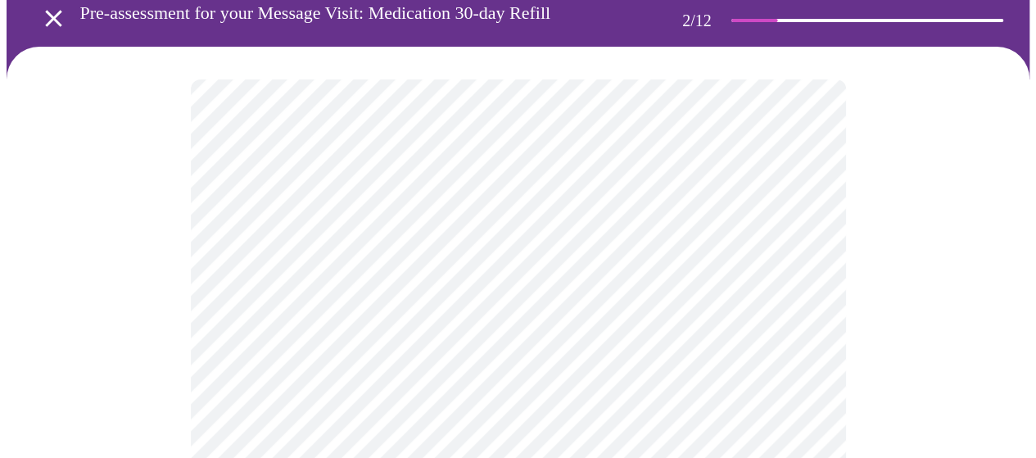
scroll to position [82, 0]
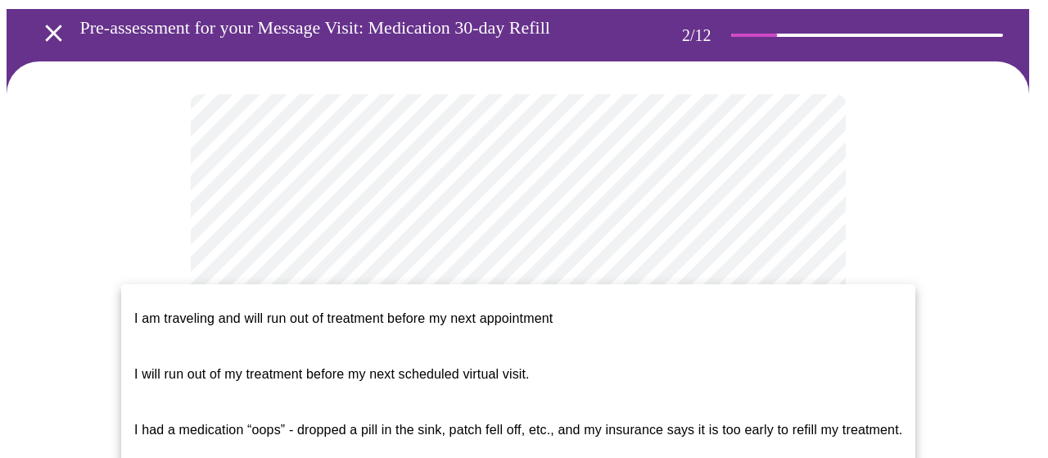
click at [486, 311] on span "I am traveling and will run out of treatment before my next appointment" at bounding box center [343, 318] width 418 height 14
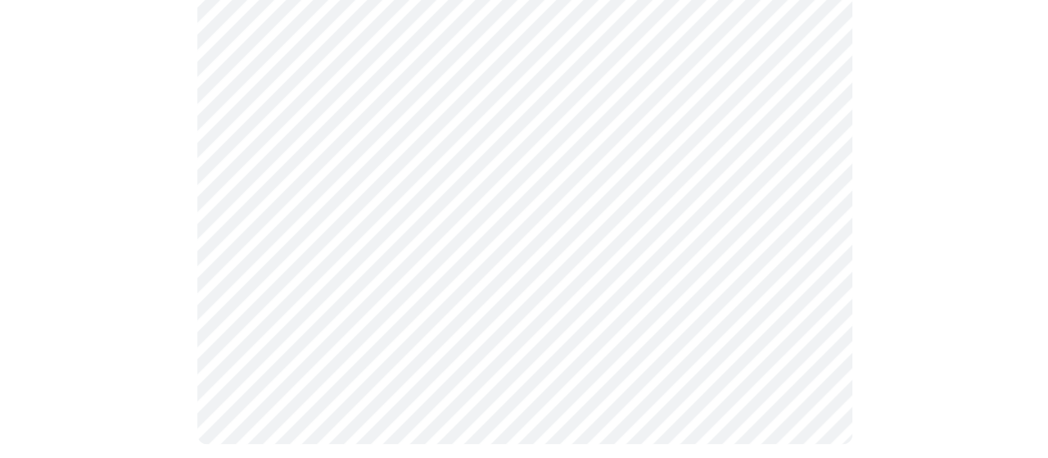
scroll to position [775, 0]
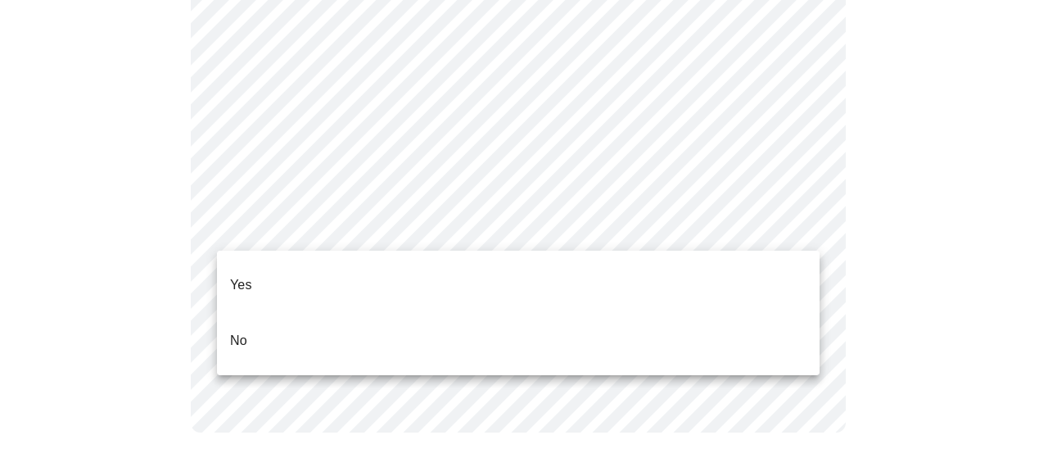
click at [255, 273] on li "Yes" at bounding box center [518, 285] width 603 height 56
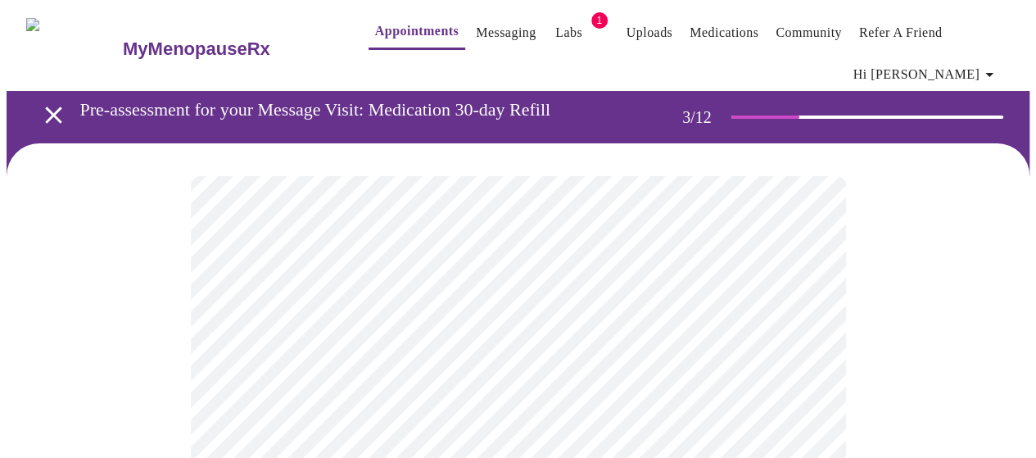
scroll to position [82, 0]
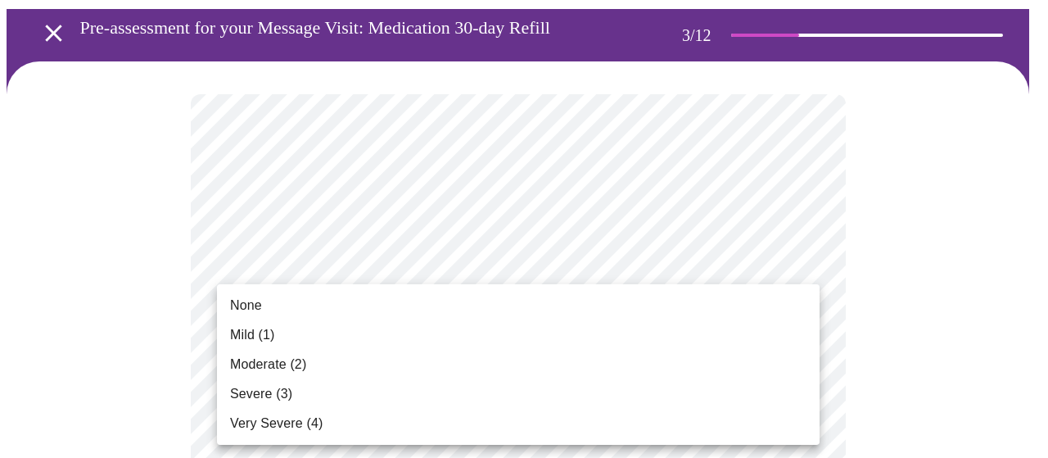
click at [271, 307] on li "None" at bounding box center [518, 305] width 603 height 29
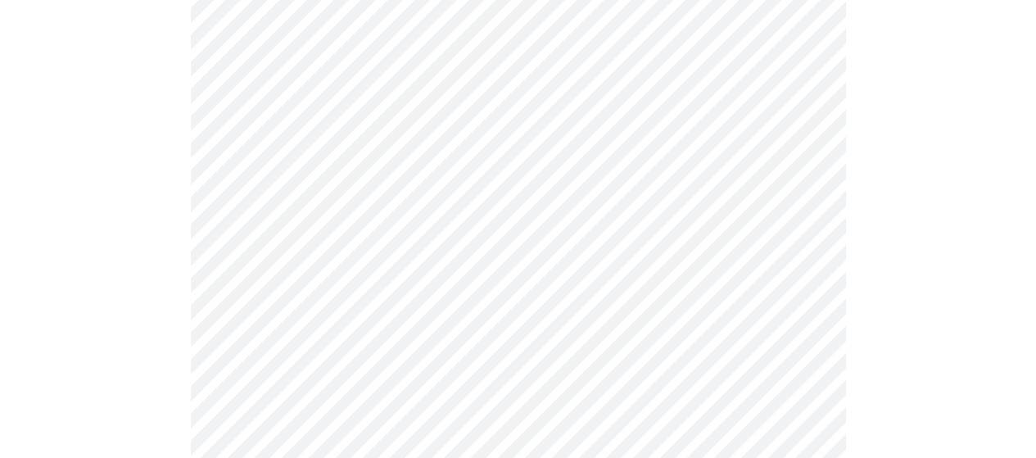
scroll to position [246, 0]
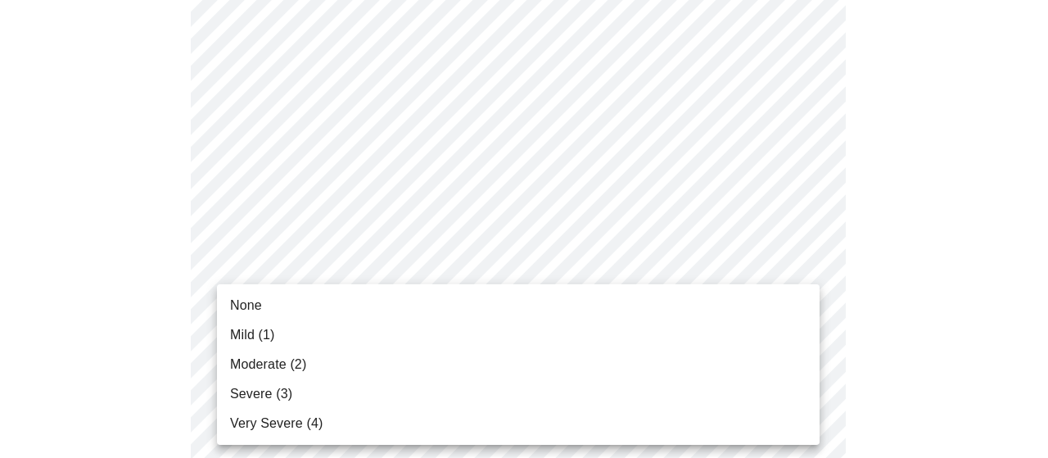
click at [330, 297] on li "None" at bounding box center [518, 305] width 603 height 29
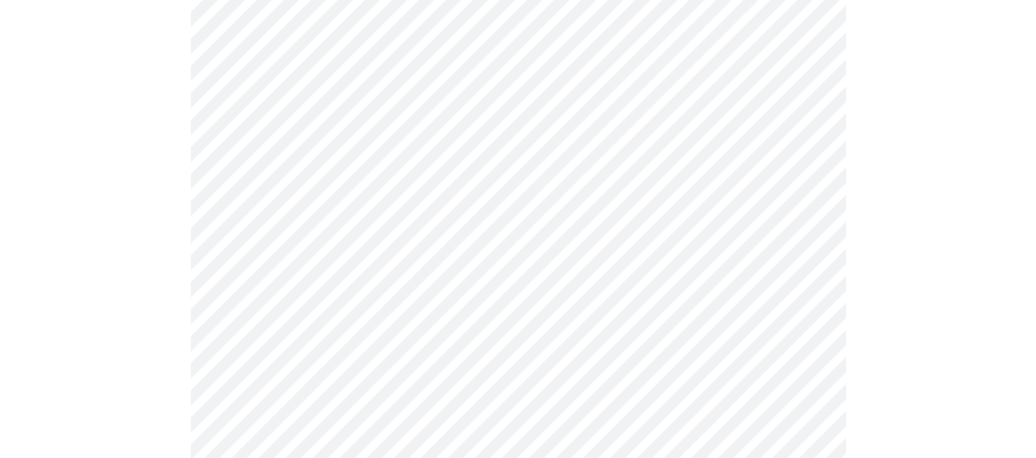
scroll to position [328, 0]
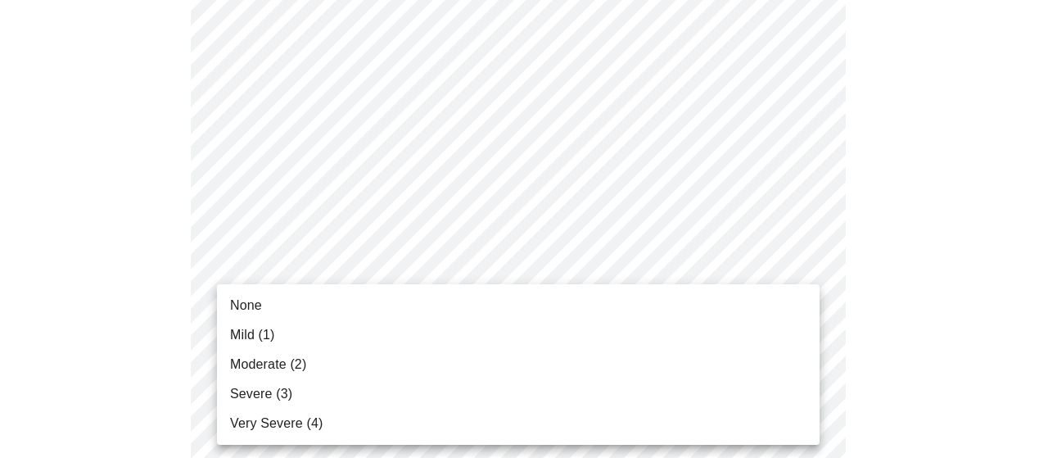
click at [478, 341] on li "Mild (1)" at bounding box center [518, 334] width 603 height 29
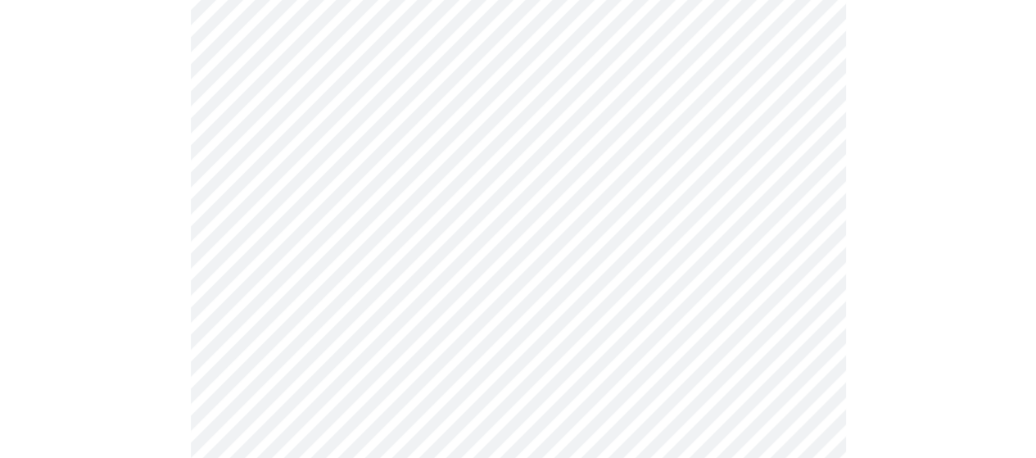
scroll to position [491, 0]
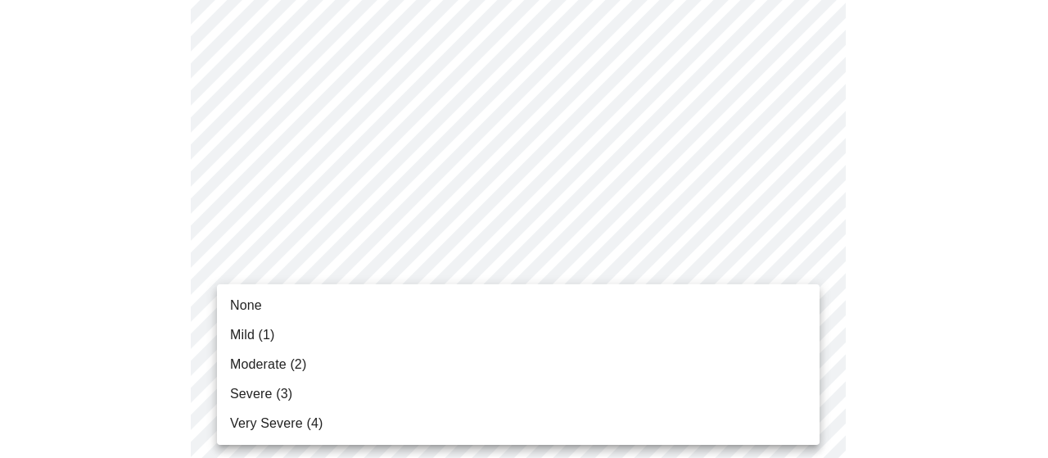
click at [427, 326] on li "Mild (1)" at bounding box center [518, 334] width 603 height 29
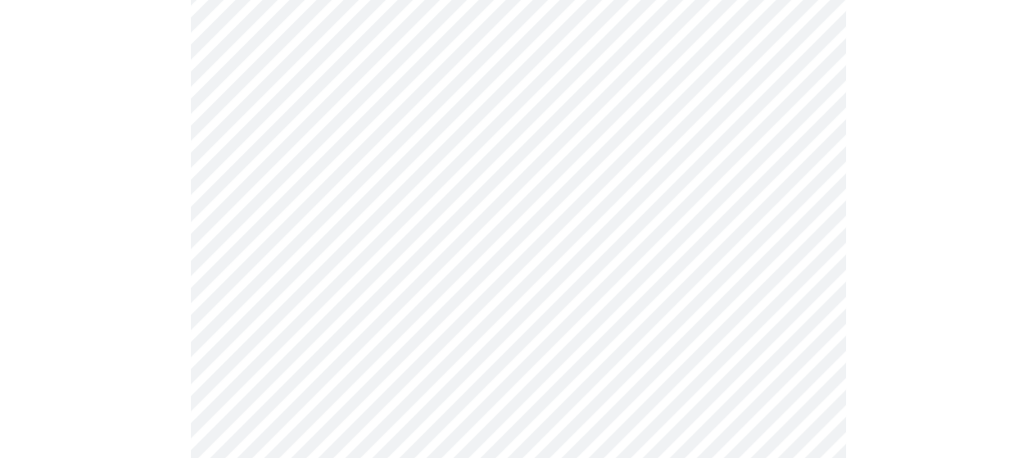
scroll to position [573, 0]
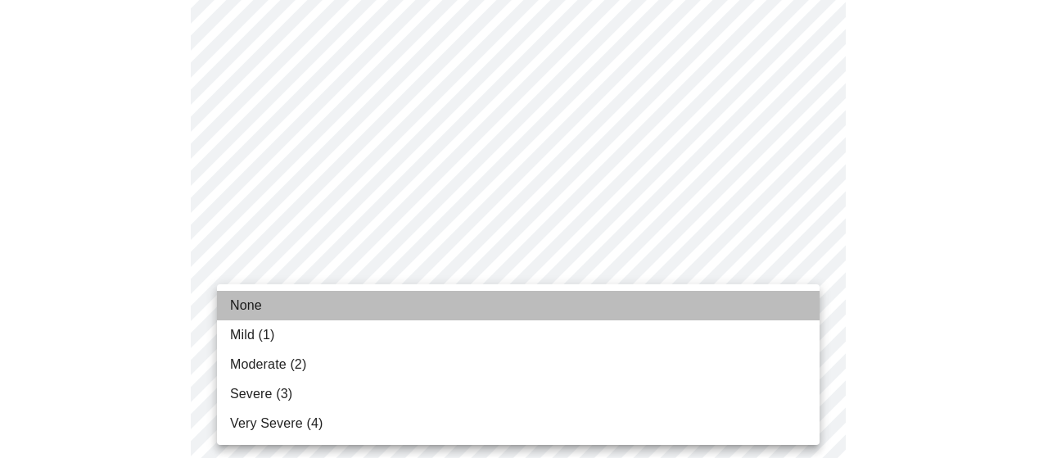
click at [443, 309] on li "None" at bounding box center [518, 305] width 603 height 29
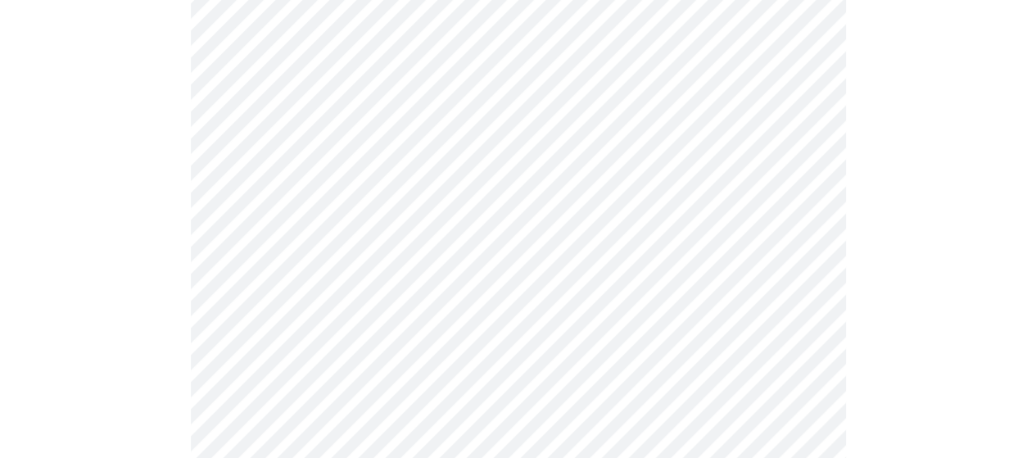
scroll to position [655, 0]
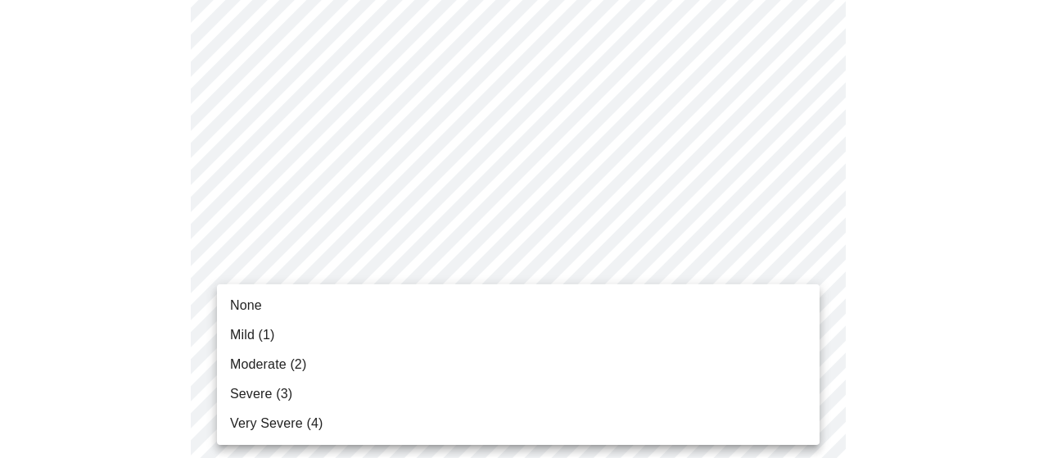
click at [801, 328] on body "MyMenopauseRx Appointments Messaging Labs 1 Uploads Medications Community Refer…" at bounding box center [524, 394] width 1035 height 2087
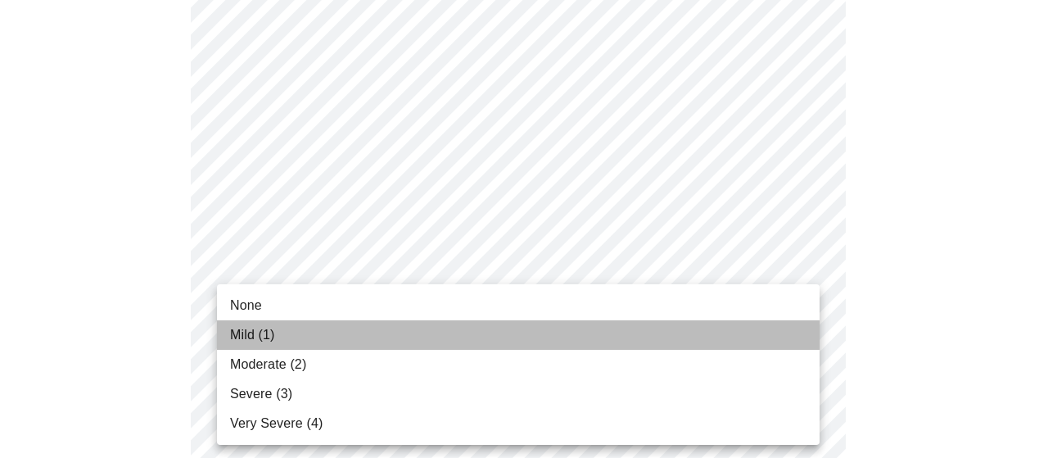
click at [771, 337] on li "Mild (1)" at bounding box center [518, 334] width 603 height 29
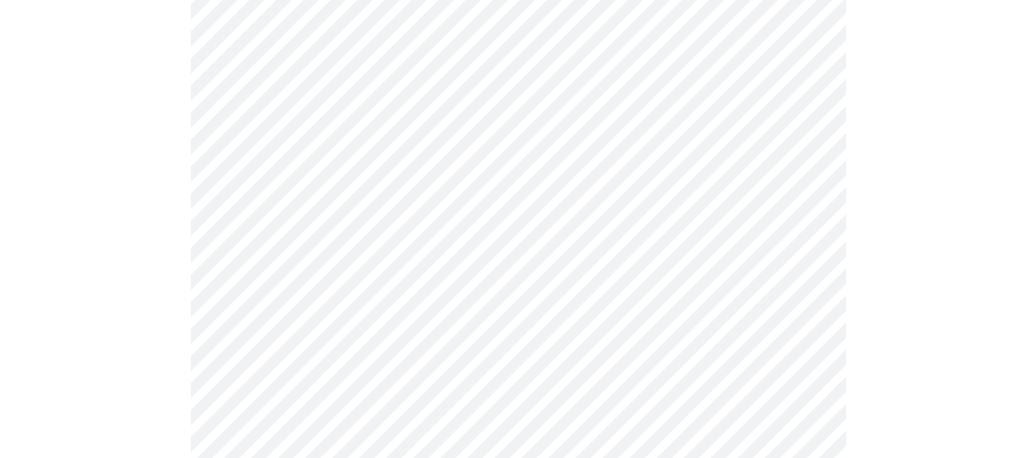
scroll to position [737, 0]
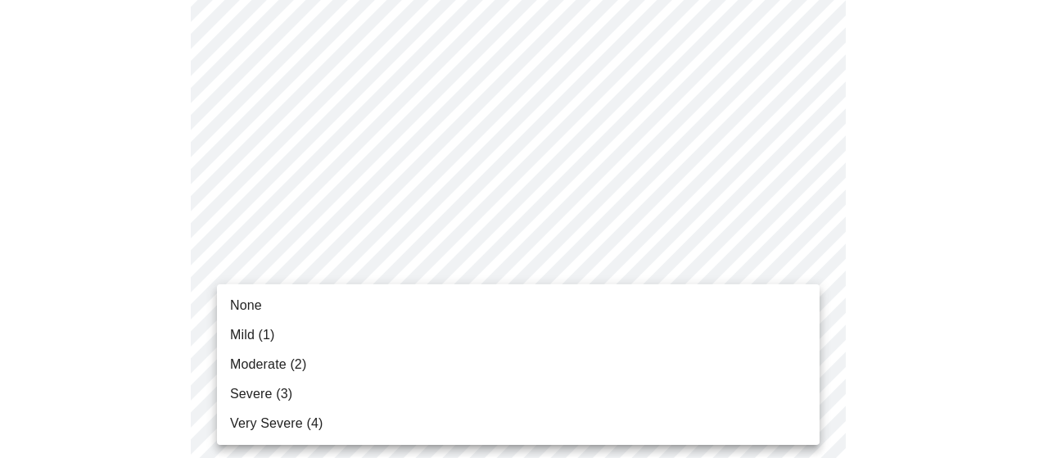
click at [799, 375] on body "MyMenopauseRx Appointments Messaging Labs 1 Uploads Medications Community Refer…" at bounding box center [524, 302] width 1035 height 2064
click at [421, 363] on li "Moderate (2)" at bounding box center [518, 364] width 603 height 29
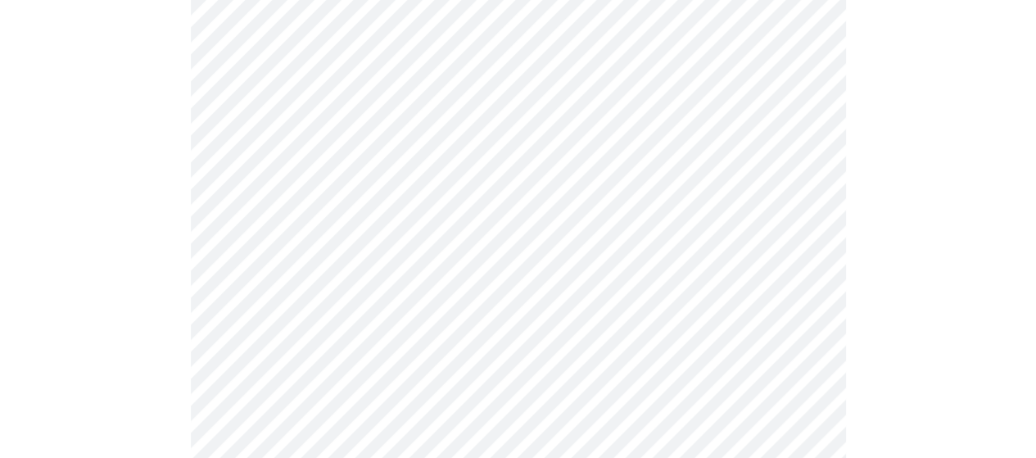
scroll to position [901, 0]
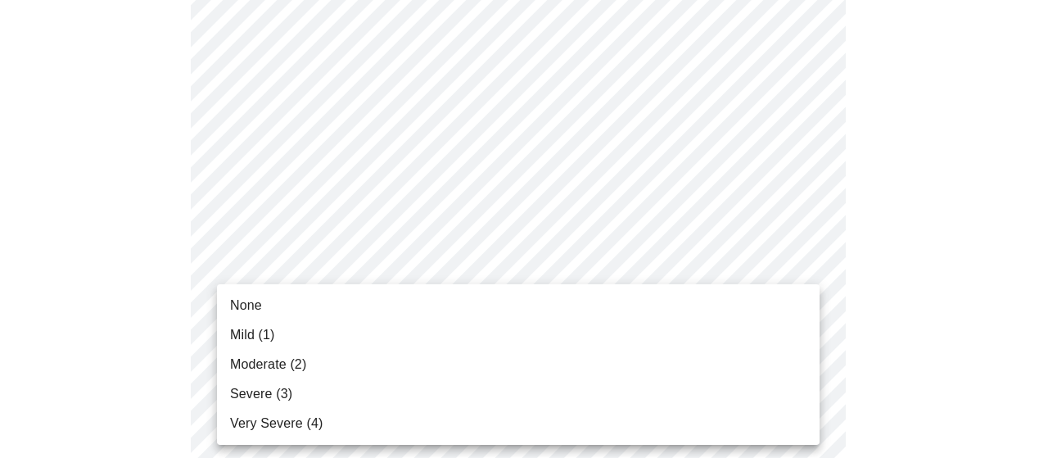
click at [798, 332] on body "MyMenopauseRx Appointments Messaging Labs 1 Uploads Medications Community Refer…" at bounding box center [524, 126] width 1035 height 2041
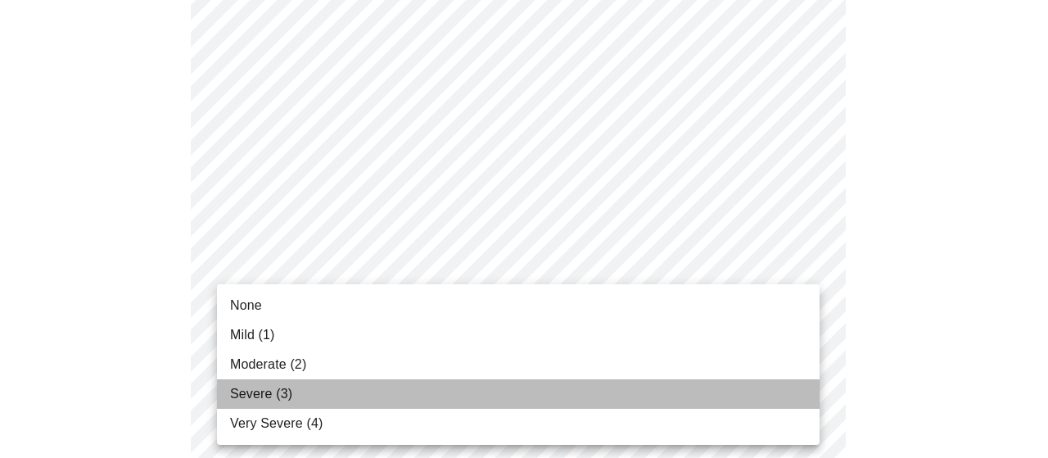
click at [513, 388] on li "Severe (3)" at bounding box center [518, 393] width 603 height 29
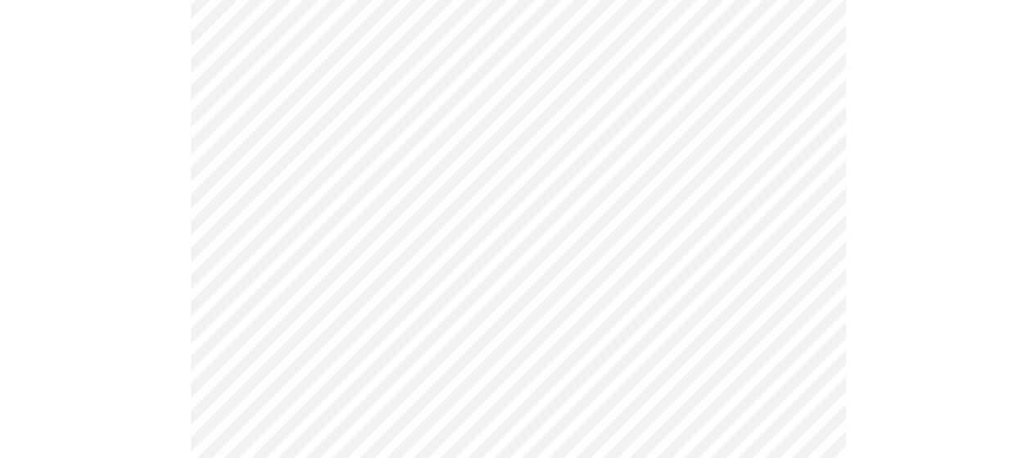
scroll to position [1065, 0]
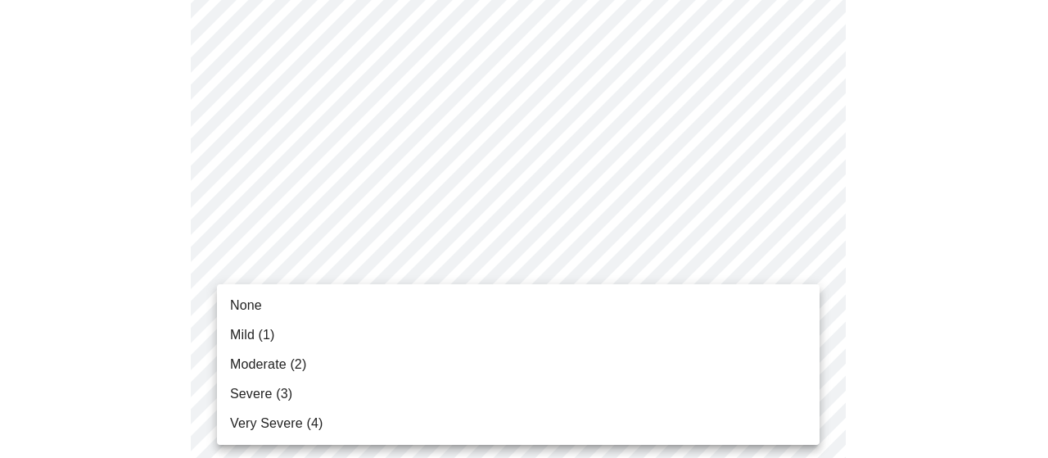
click at [723, 335] on li "Mild (1)" at bounding box center [518, 334] width 603 height 29
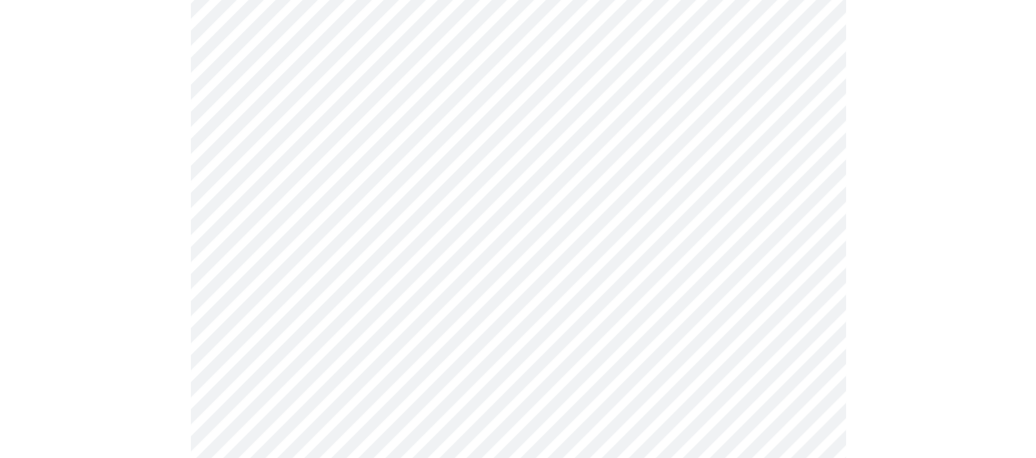
scroll to position [1146, 0]
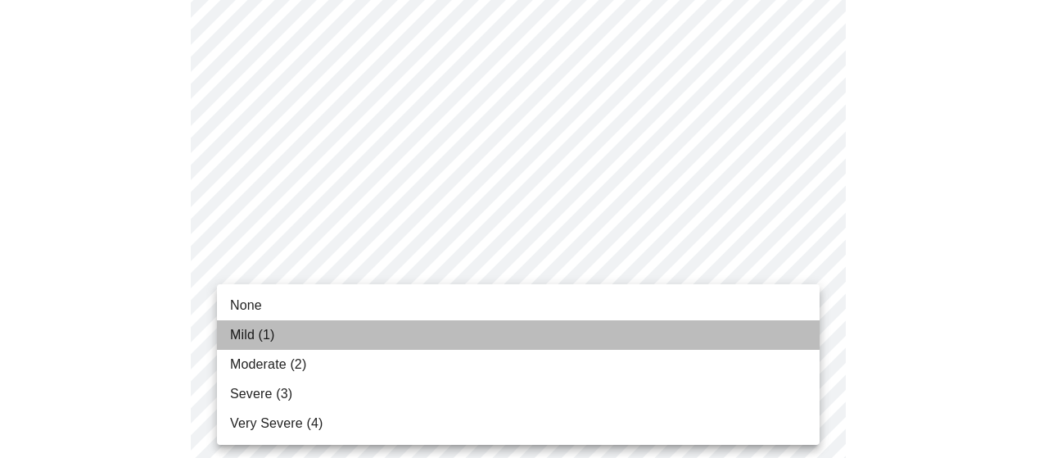
click at [646, 337] on li "Mild (1)" at bounding box center [518, 334] width 603 height 29
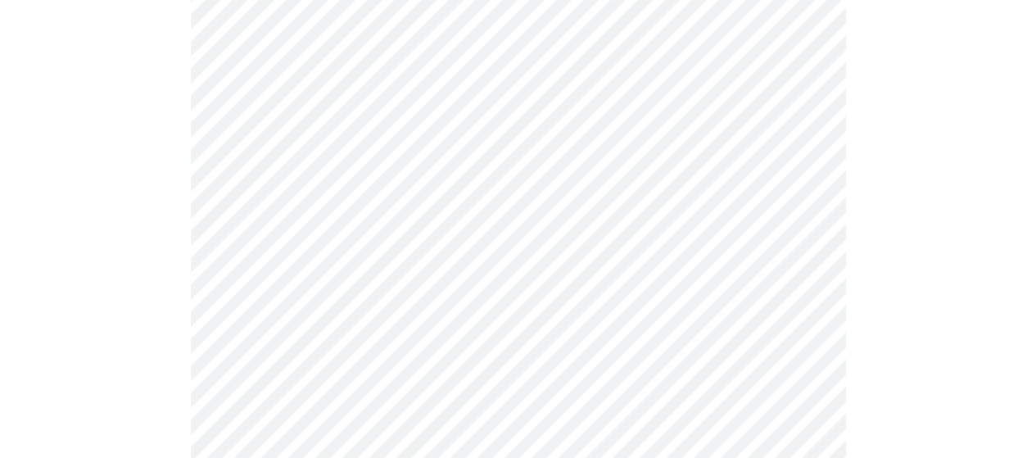
scroll to position [1310, 0]
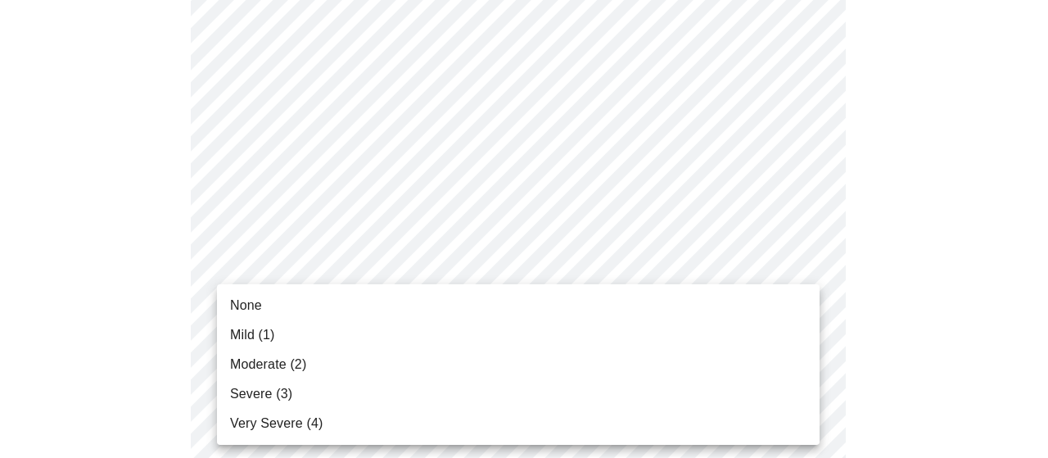
click at [768, 330] on li "Mild (1)" at bounding box center [518, 334] width 603 height 29
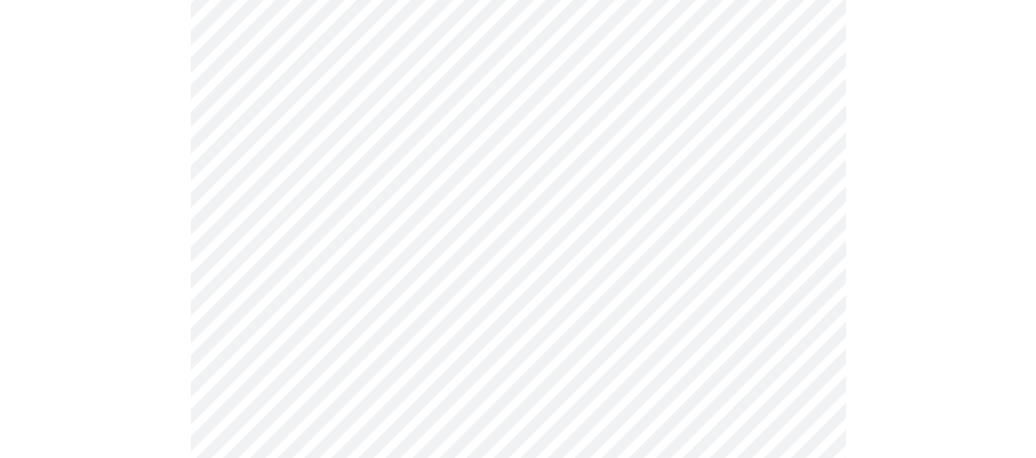
scroll to position [655, 0]
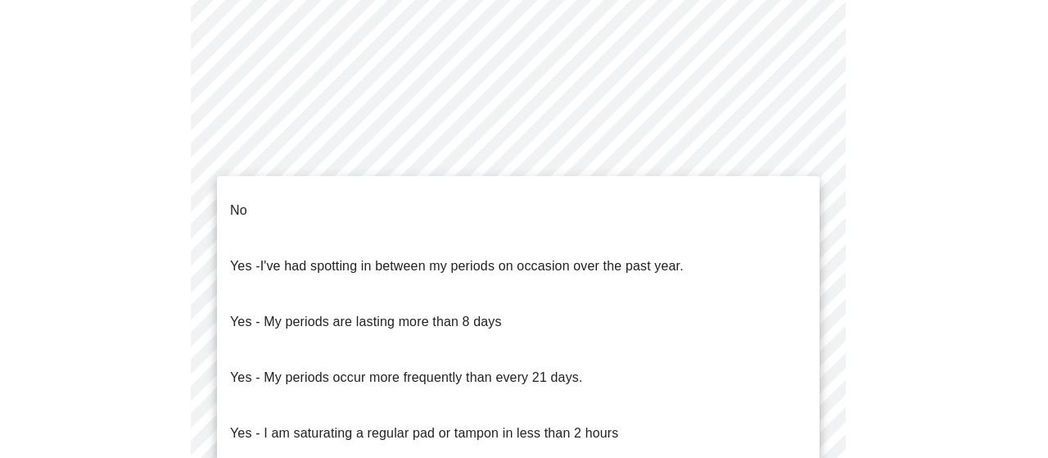
click at [310, 296] on body "MyMenopauseRx Appointments Messaging Labs 1 Uploads Medications Community Refer…" at bounding box center [524, 136] width 1035 height 1571
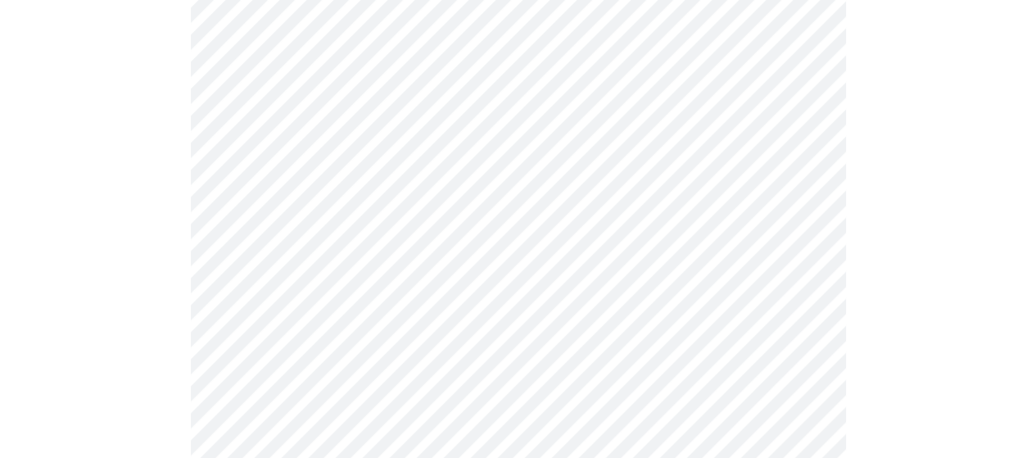
scroll to position [737, 0]
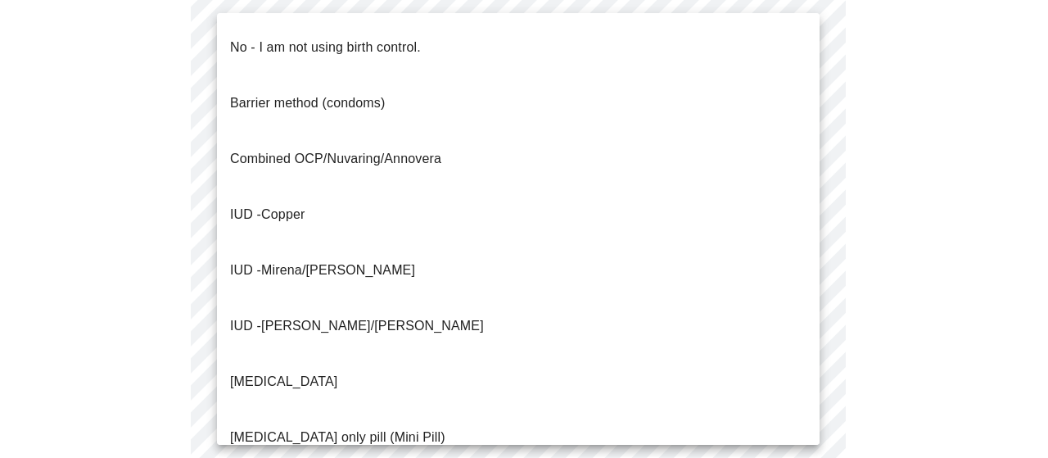
click at [803, 327] on body "MyMenopauseRx Appointments Messaging Labs 1 Uploads Medications Community Refer…" at bounding box center [524, 51] width 1035 height 1562
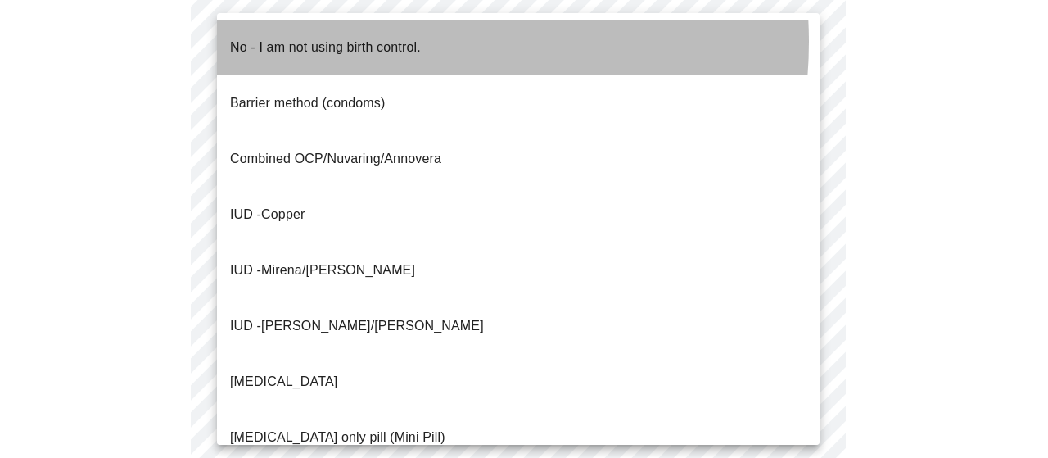
click at [386, 42] on p "No - I am not using birth control." at bounding box center [325, 48] width 191 height 20
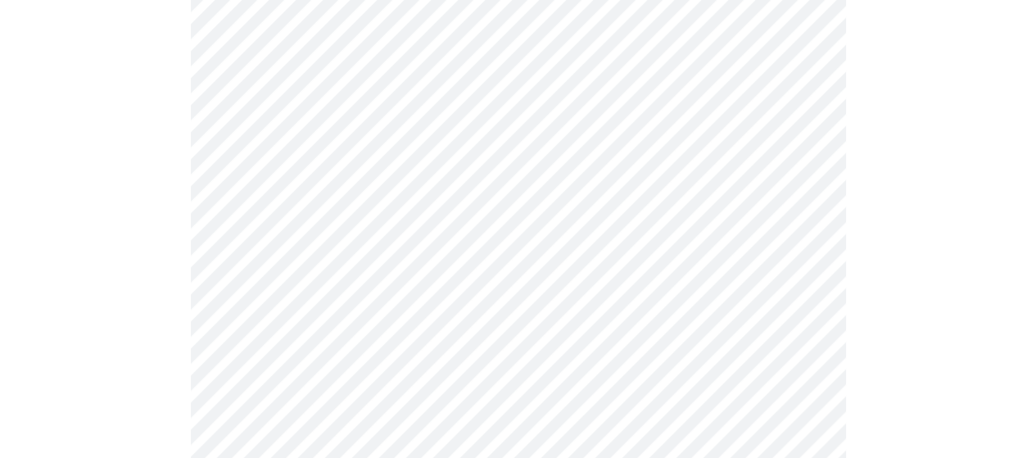
scroll to position [901, 0]
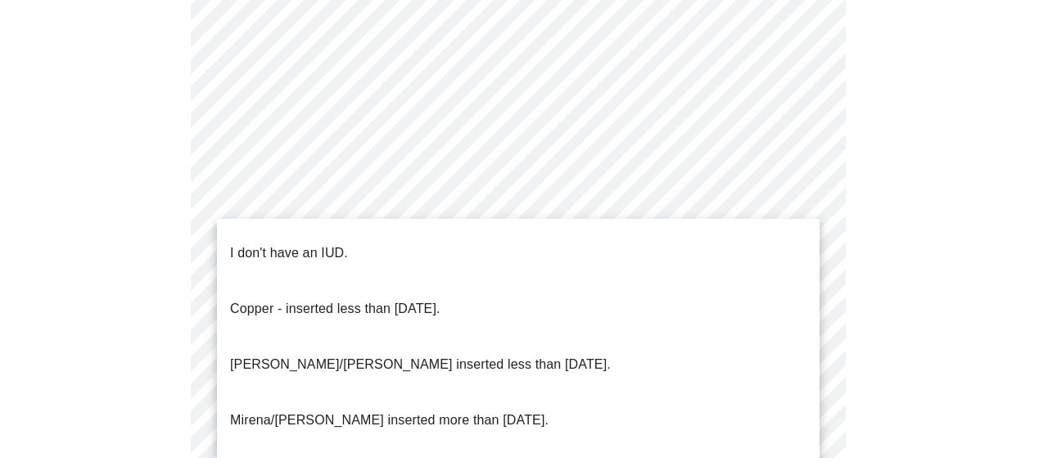
click at [358, 248] on li "I don't have an IUD." at bounding box center [518, 253] width 603 height 56
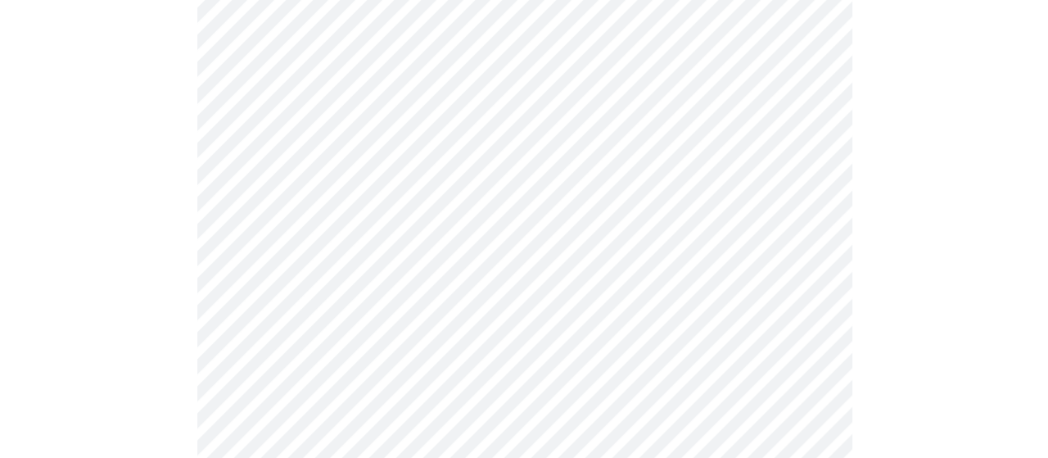
scroll to position [1065, 0]
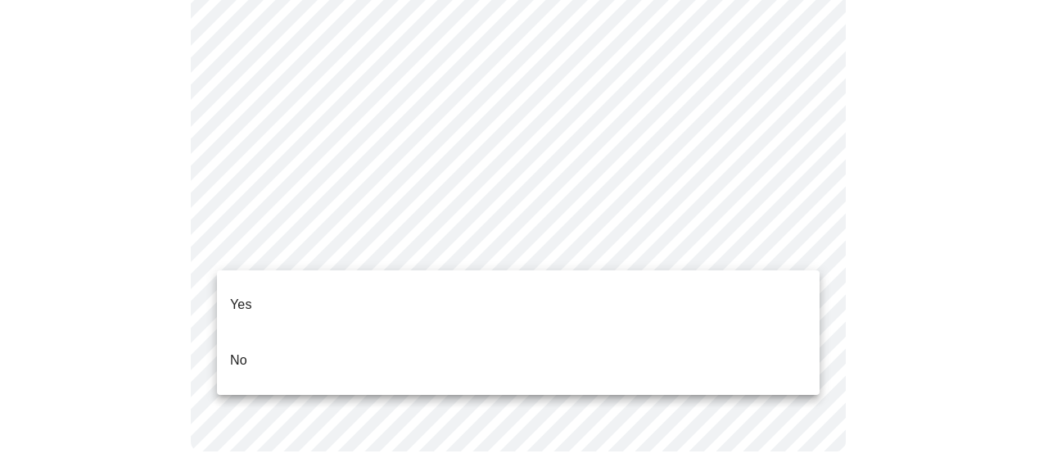
click at [279, 304] on li "Yes" at bounding box center [518, 305] width 603 height 56
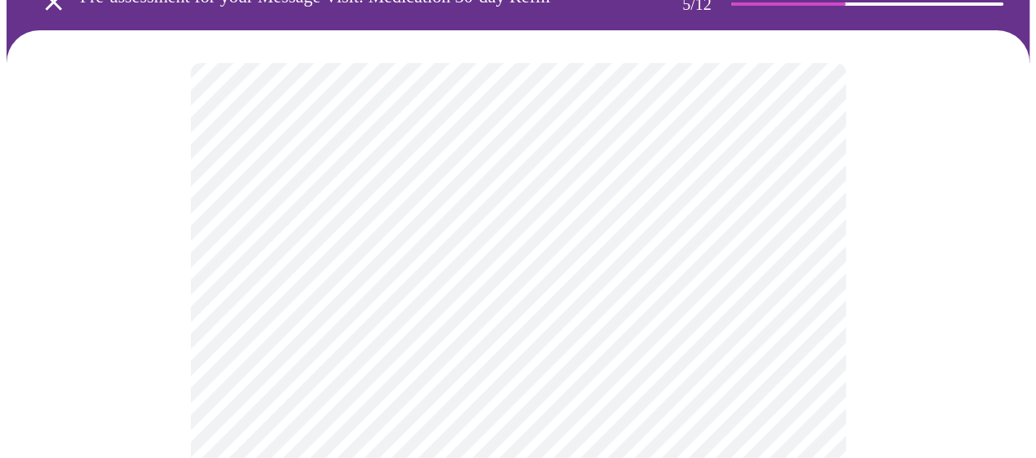
scroll to position [164, 0]
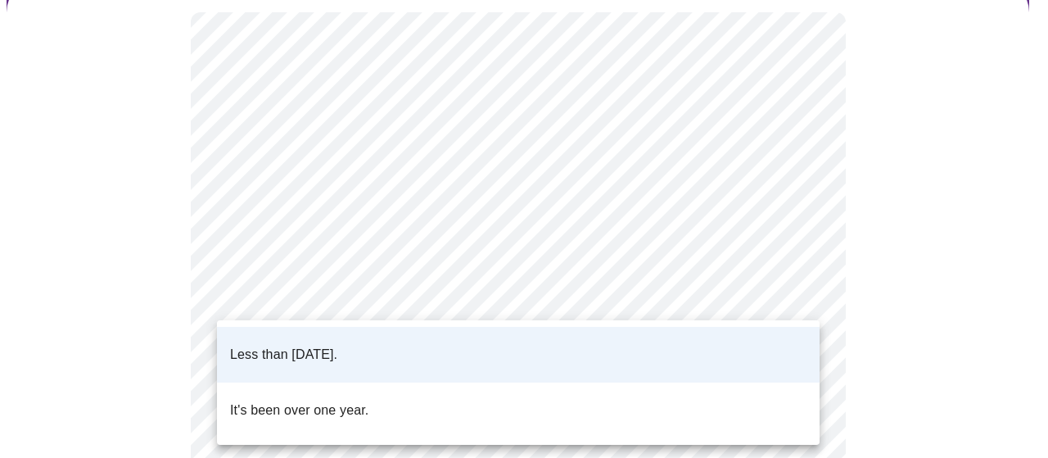
click at [804, 297] on body "MyMenopauseRx Appointments Messaging Labs 1 Uploads Medications Community Refer…" at bounding box center [524, 459] width 1035 height 1233
click at [337, 345] on p "Less than [DATE]." at bounding box center [283, 355] width 107 height 20
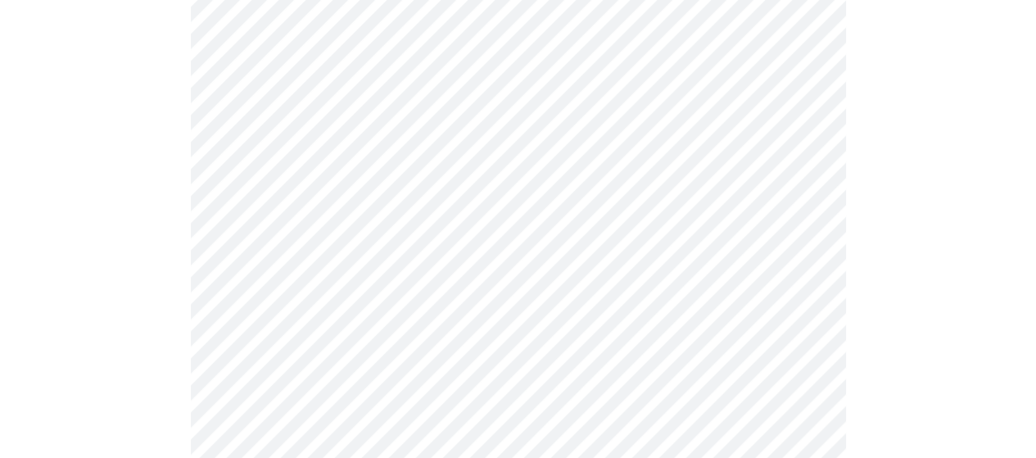
scroll to position [328, 0]
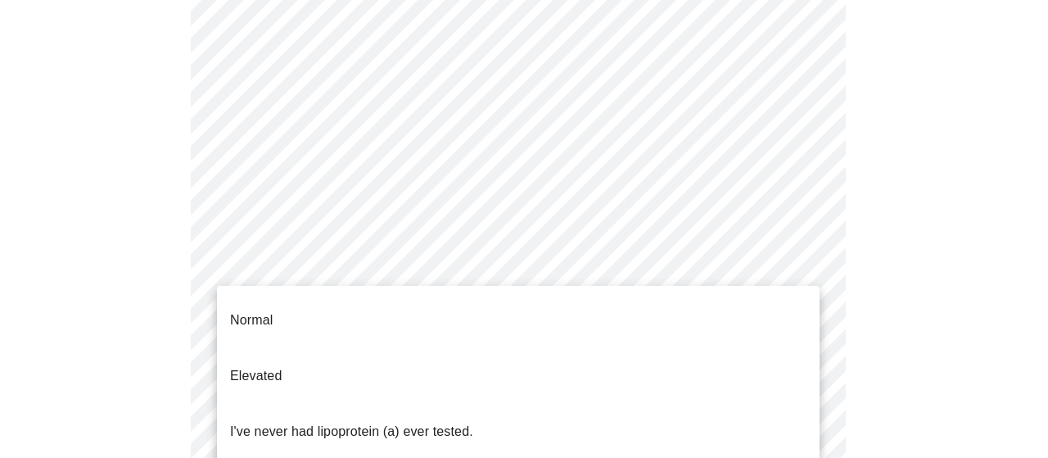
click at [804, 258] on body "MyMenopauseRx Appointments Messaging Labs 1 Uploads Medications Community Refer…" at bounding box center [524, 295] width 1035 height 1233
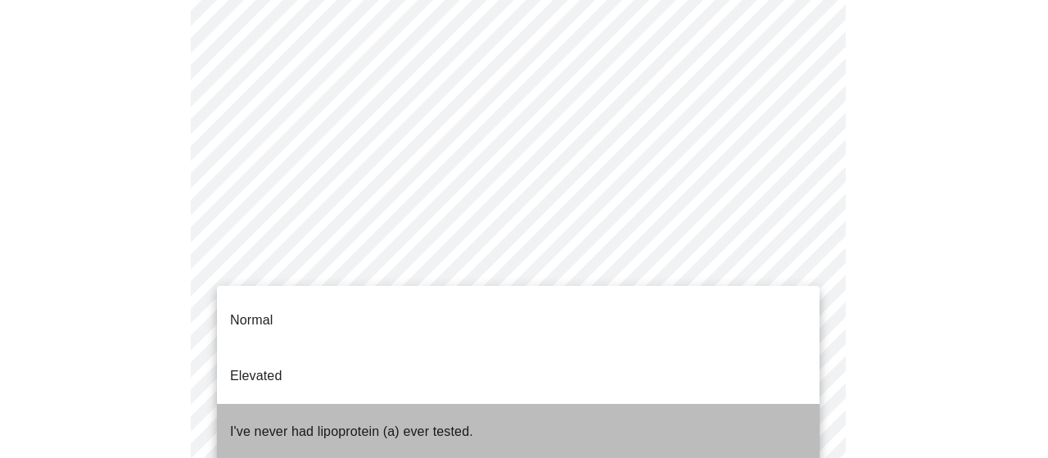
click at [504, 404] on li "I've never had lipoprotein (a) ever tested." at bounding box center [518, 432] width 603 height 56
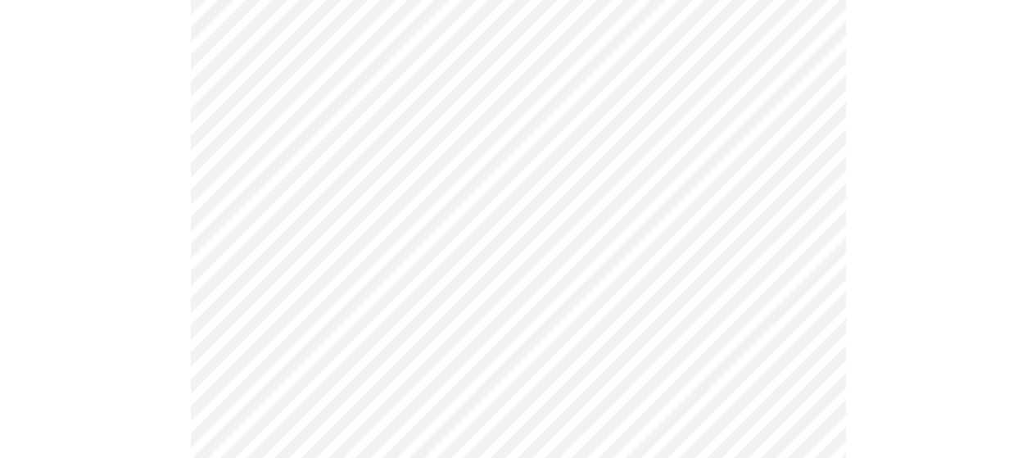
scroll to position [4258, 0]
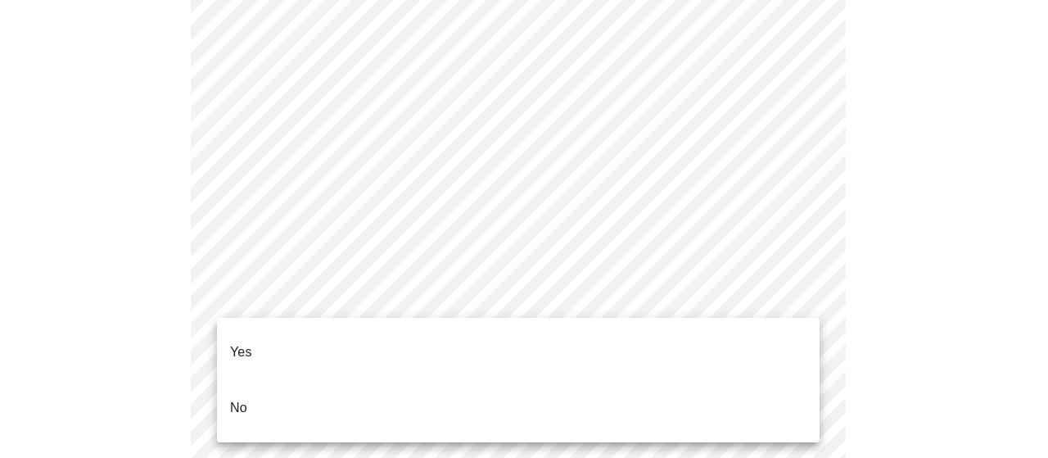
click at [336, 380] on li "No" at bounding box center [518, 408] width 603 height 56
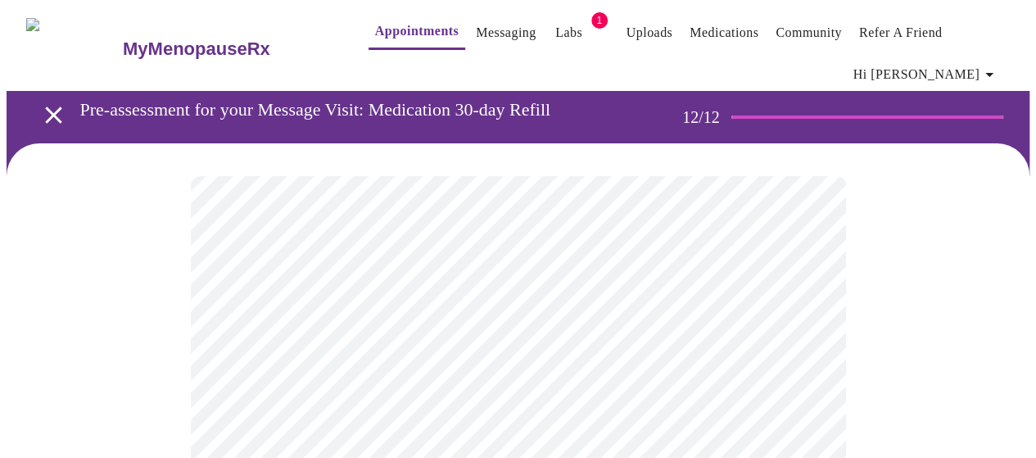
scroll to position [82, 0]
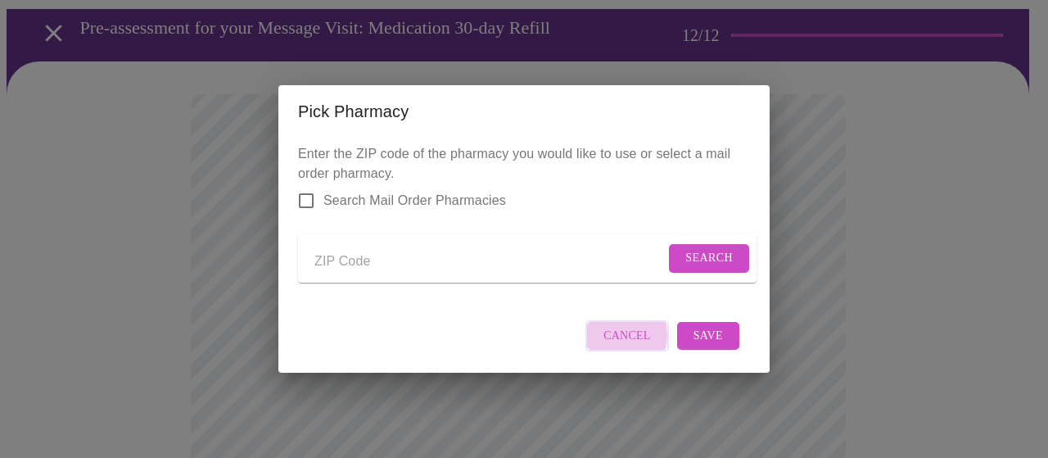
click at [609, 346] on span "Cancel" at bounding box center [627, 336] width 47 height 20
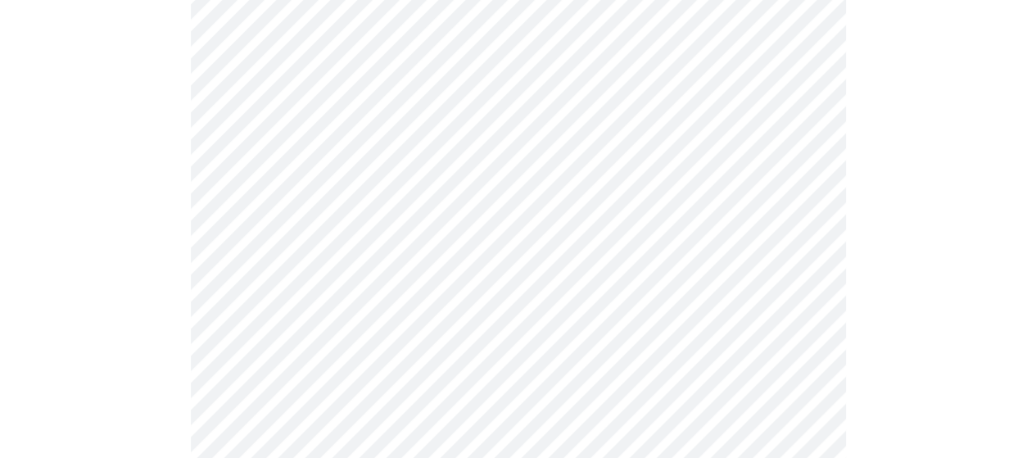
scroll to position [1397, 0]
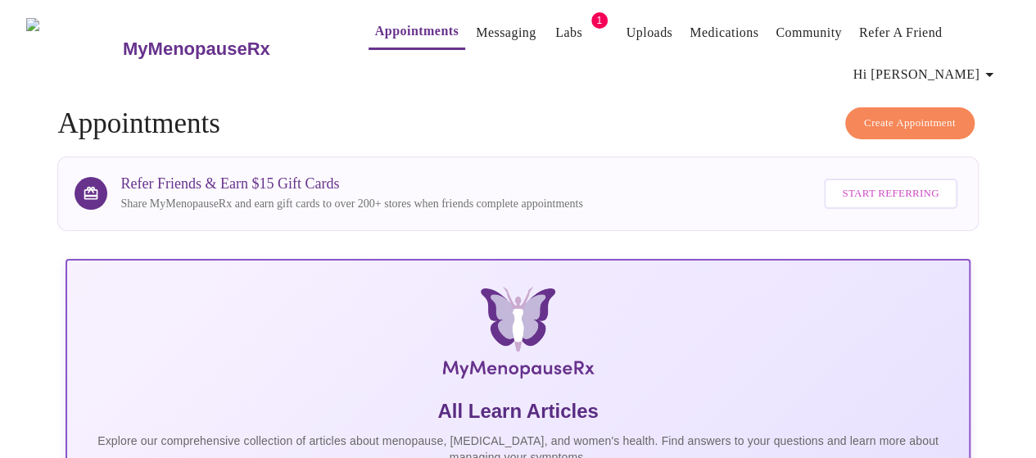
click at [626, 25] on link "Uploads" at bounding box center [649, 32] width 47 height 23
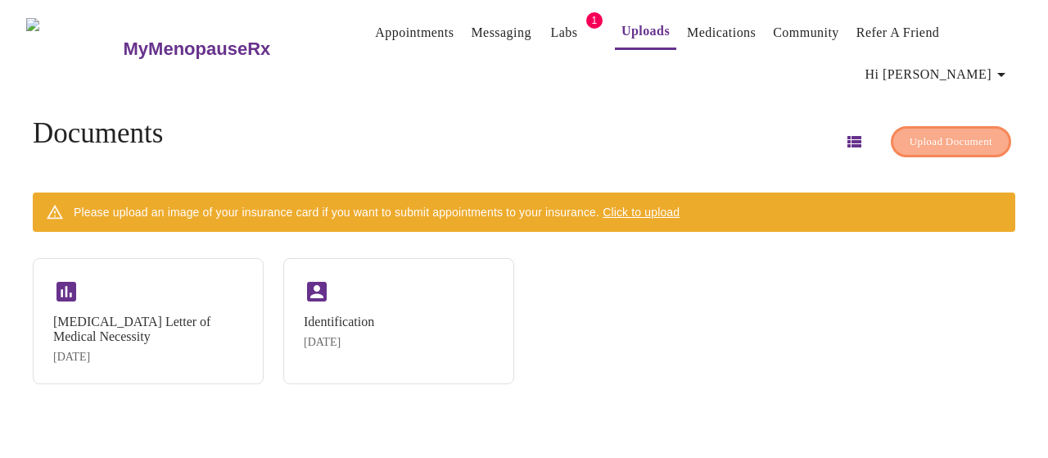
click at [910, 133] on span "Upload Document" at bounding box center [951, 142] width 83 height 19
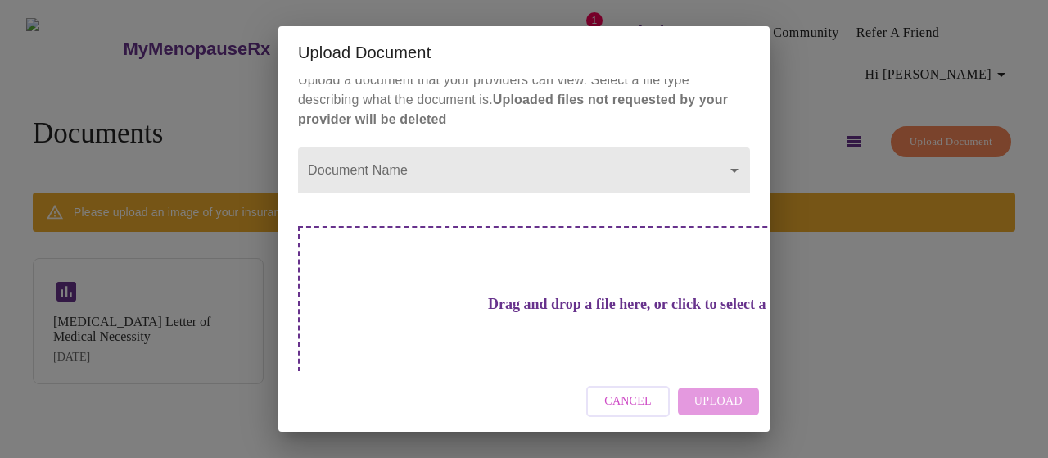
scroll to position [11, 0]
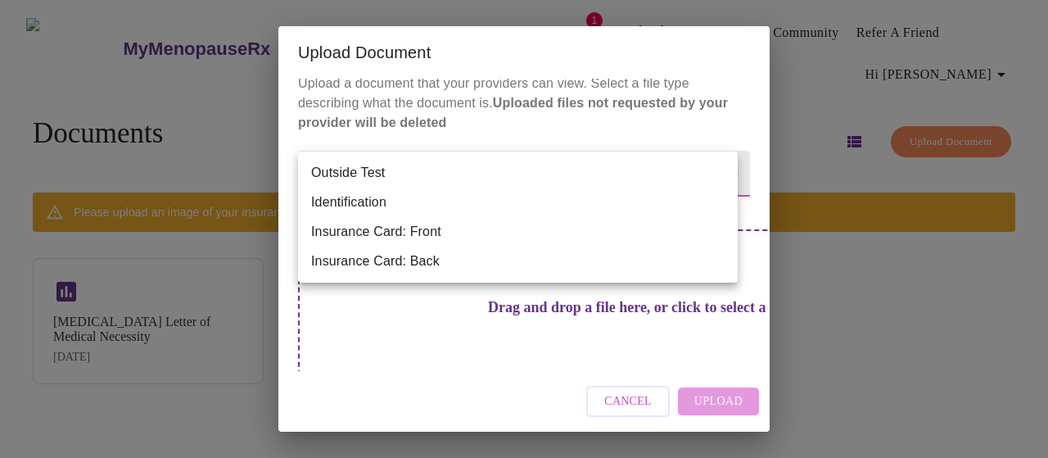
click at [718, 173] on body "MyMenopauseRx Appointments Messaging Labs 1 Uploads Medications Community Refer…" at bounding box center [524, 236] width 1035 height 458
click at [376, 170] on li "Outside Test" at bounding box center [518, 172] width 440 height 29
type input "Outside Test"
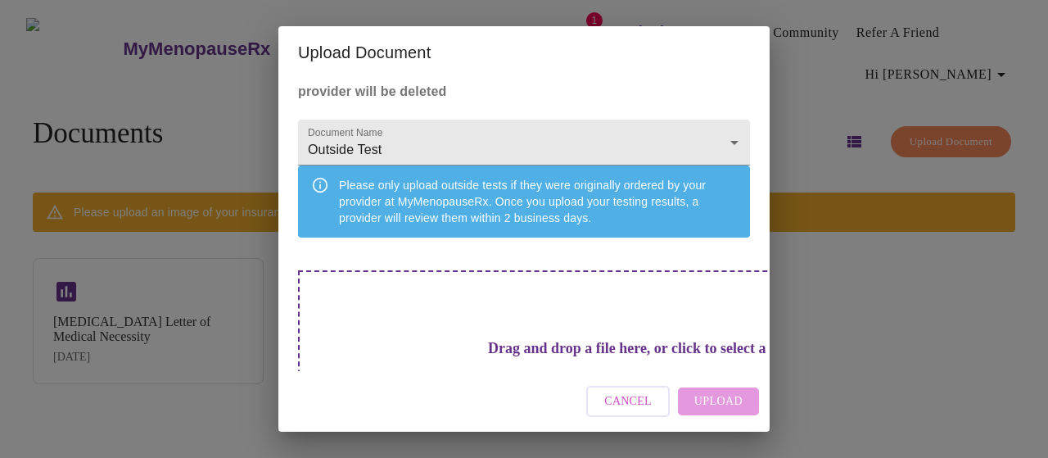
scroll to position [129, 0]
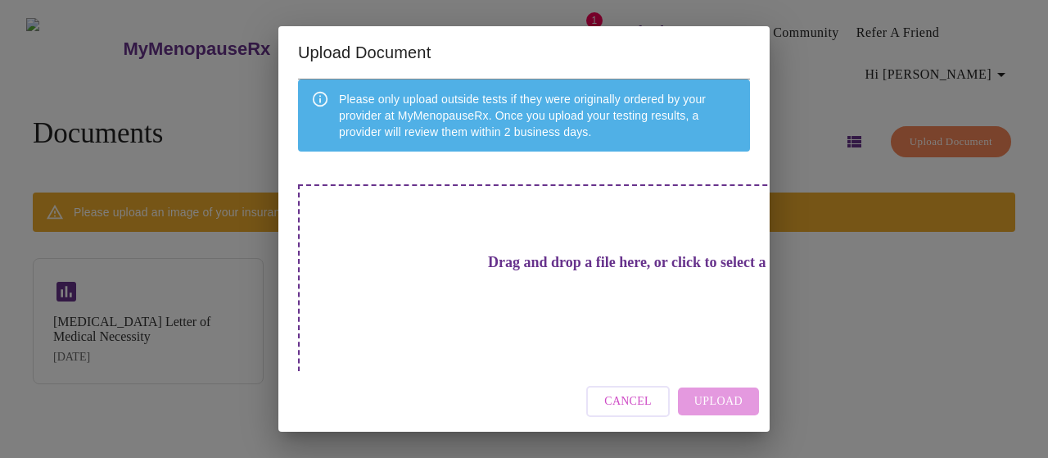
click at [527, 269] on h3 "Drag and drop a file here, or click to select a file" at bounding box center [639, 262] width 452 height 17
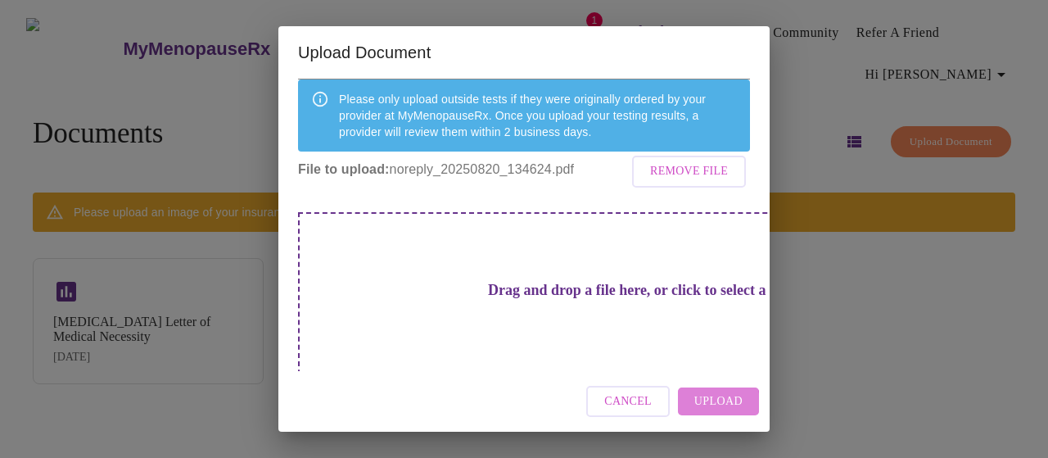
click at [699, 404] on span "Upload" at bounding box center [718, 401] width 48 height 20
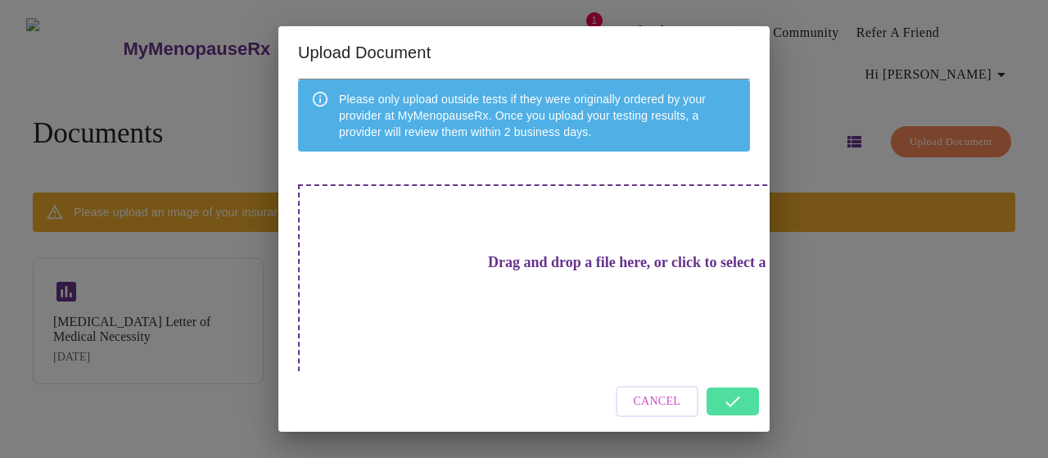
click at [730, 410] on div "Cancel" at bounding box center [523, 401] width 491 height 61
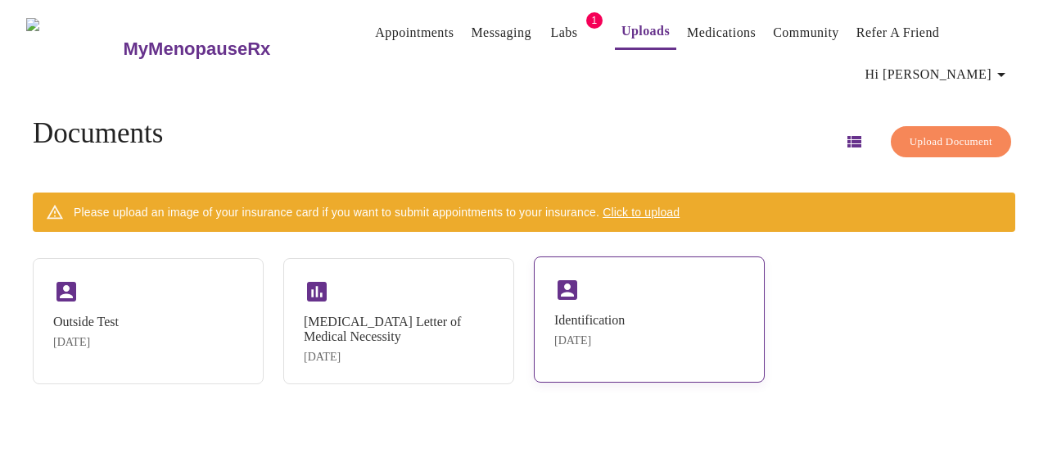
click at [572, 313] on div "Identification" at bounding box center [589, 320] width 70 height 15
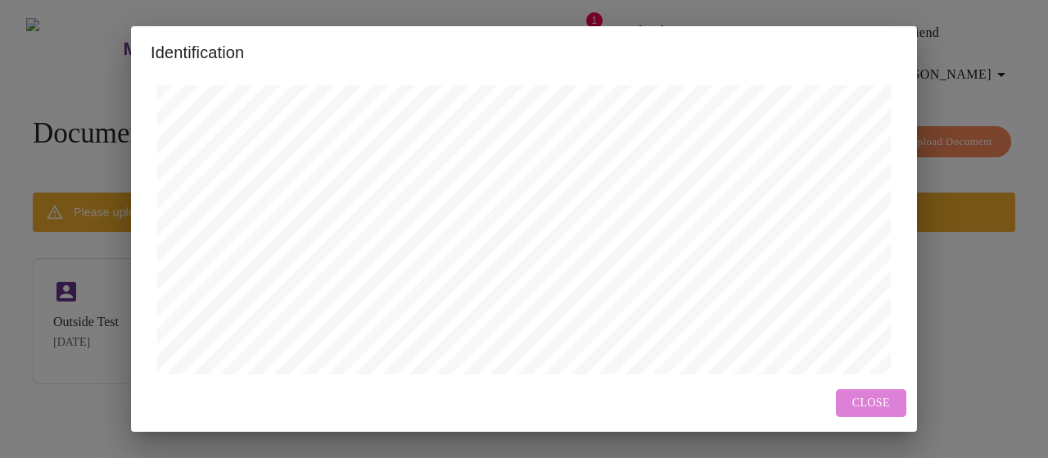
click at [855, 399] on span "Close" at bounding box center [871, 403] width 38 height 20
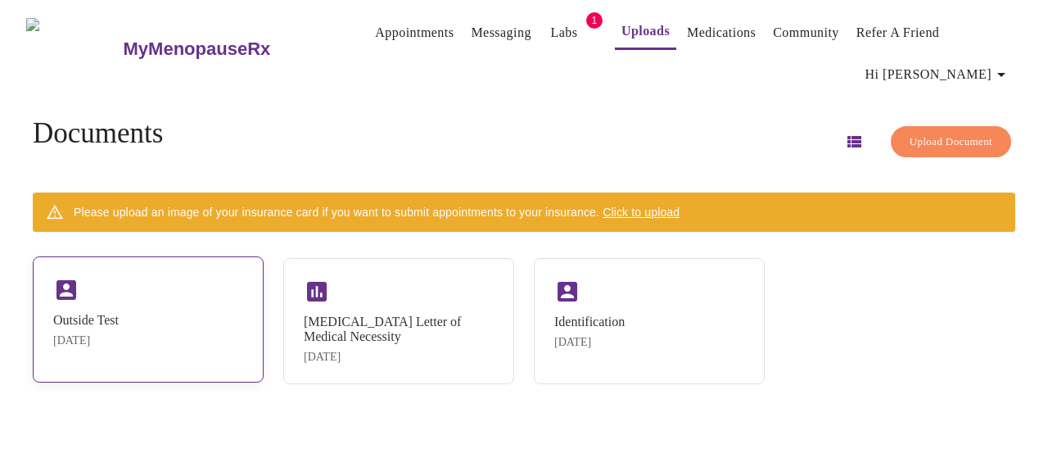
click at [102, 313] on div "Outside Test" at bounding box center [86, 320] width 66 height 15
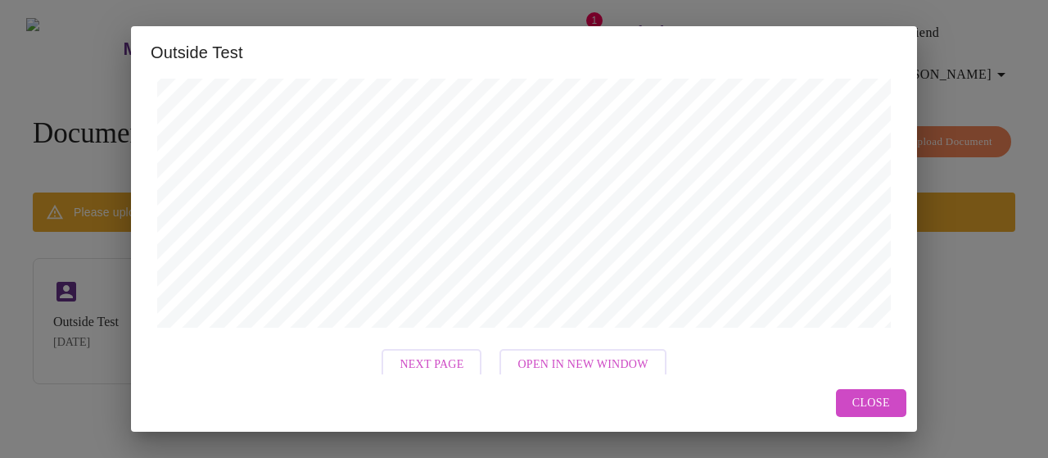
scroll to position [727, 0]
click at [410, 343] on span "Next Page" at bounding box center [432, 344] width 64 height 20
click at [865, 404] on span "Close" at bounding box center [871, 403] width 38 height 20
